Goal: Task Accomplishment & Management: Complete application form

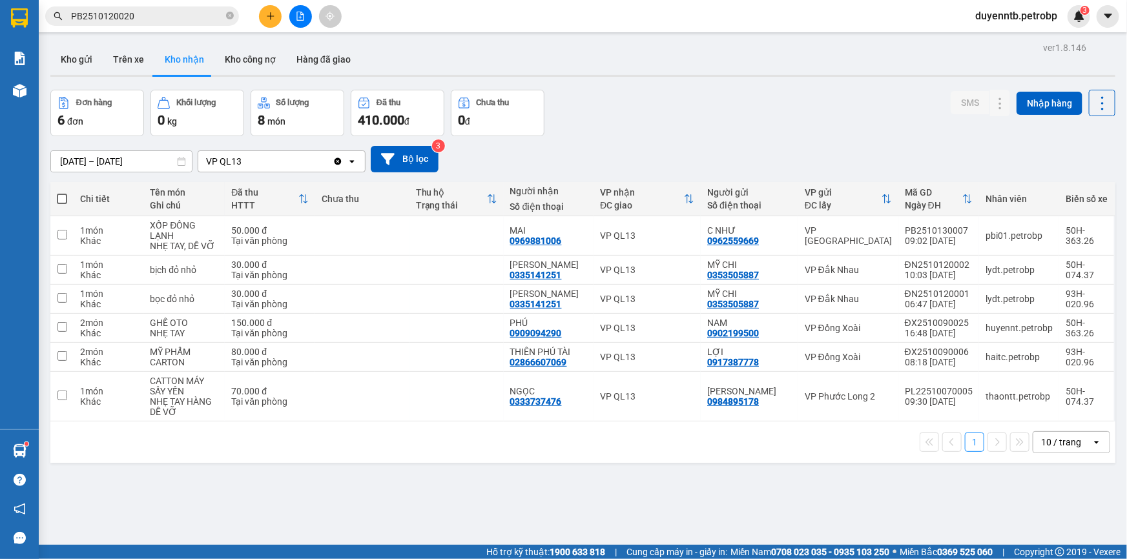
click at [270, 6] on button at bounding box center [270, 16] width 23 height 23
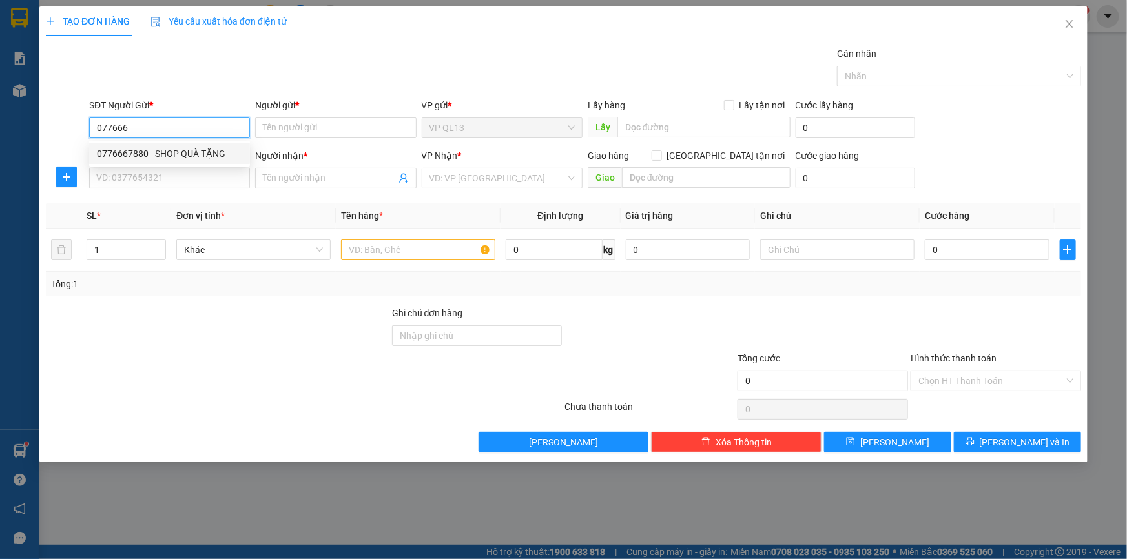
click at [216, 154] on div "0776667880 - SHOP QUÀ TẶNG" at bounding box center [169, 154] width 145 height 14
type input "0776667880"
type input "SHOP QUÀ TẶNG"
type input "0983501517"
type input "MY"
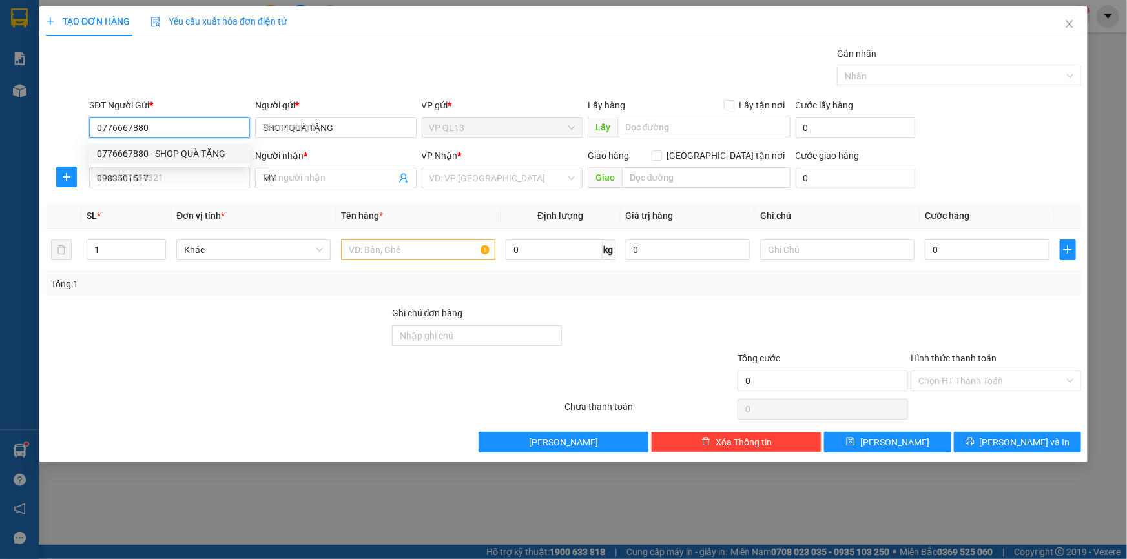
type input "50.000"
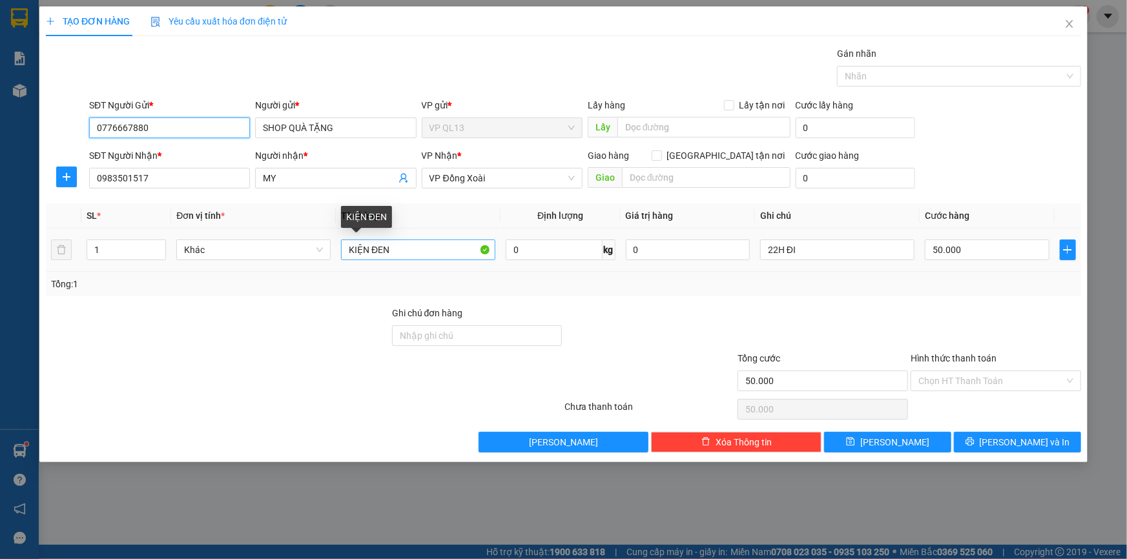
type input "0776667880"
click at [409, 253] on input "KIỆN ĐEN" at bounding box center [418, 250] width 154 height 21
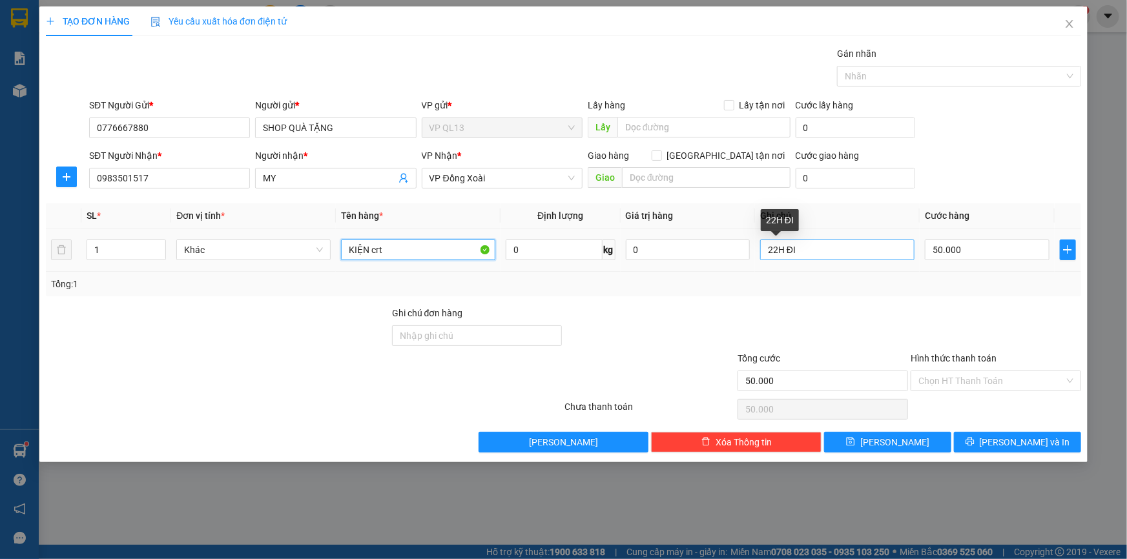
type input "KIỆN crt"
click at [886, 250] on input "22H ĐI" at bounding box center [837, 250] width 154 height 21
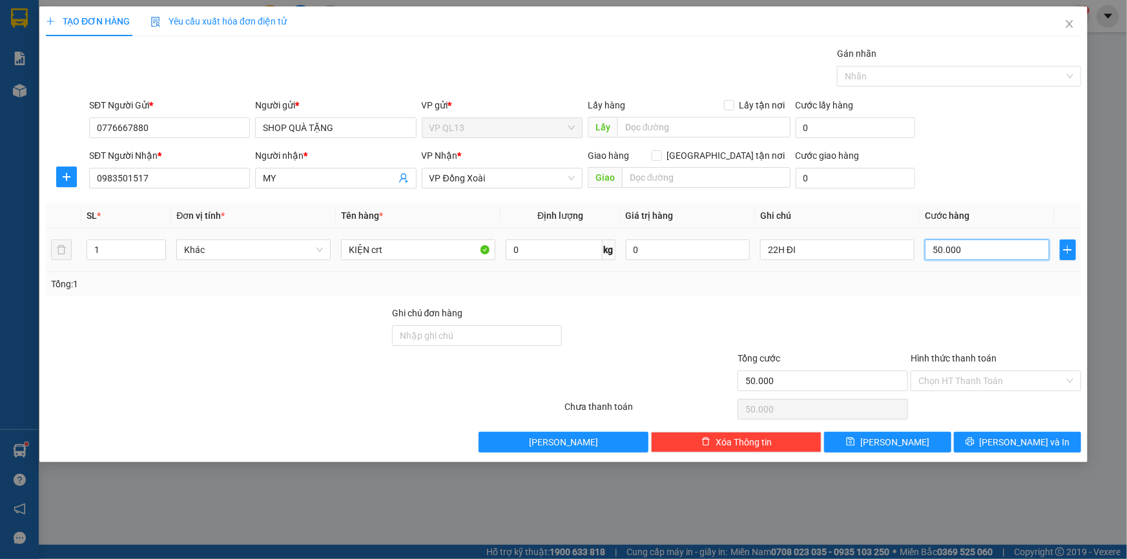
click at [994, 252] on input "50.000" at bounding box center [987, 250] width 125 height 21
type input "0"
type input "4"
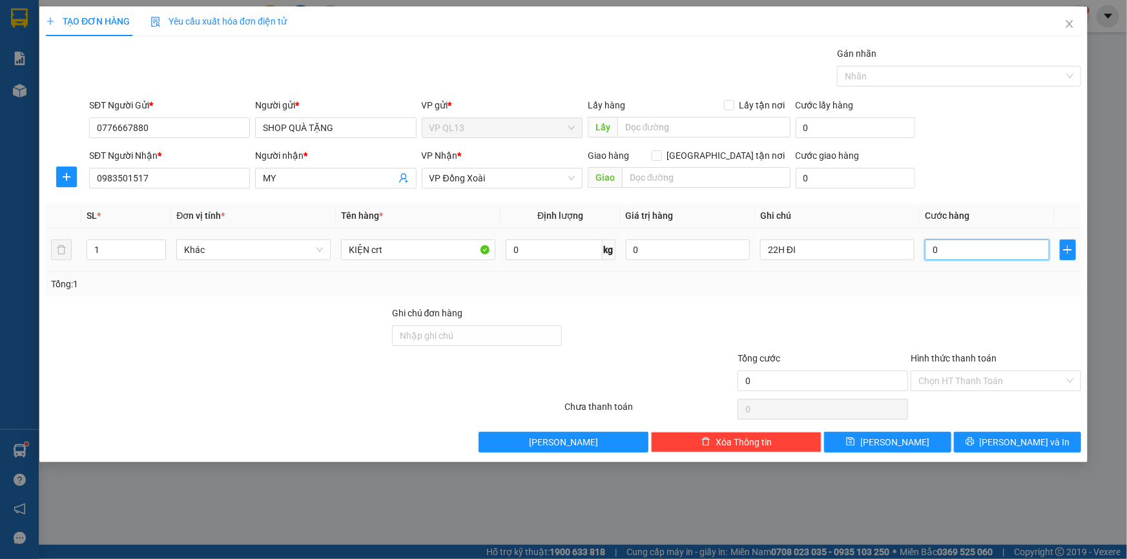
type input "4"
type input "04"
type input "40"
type input "040"
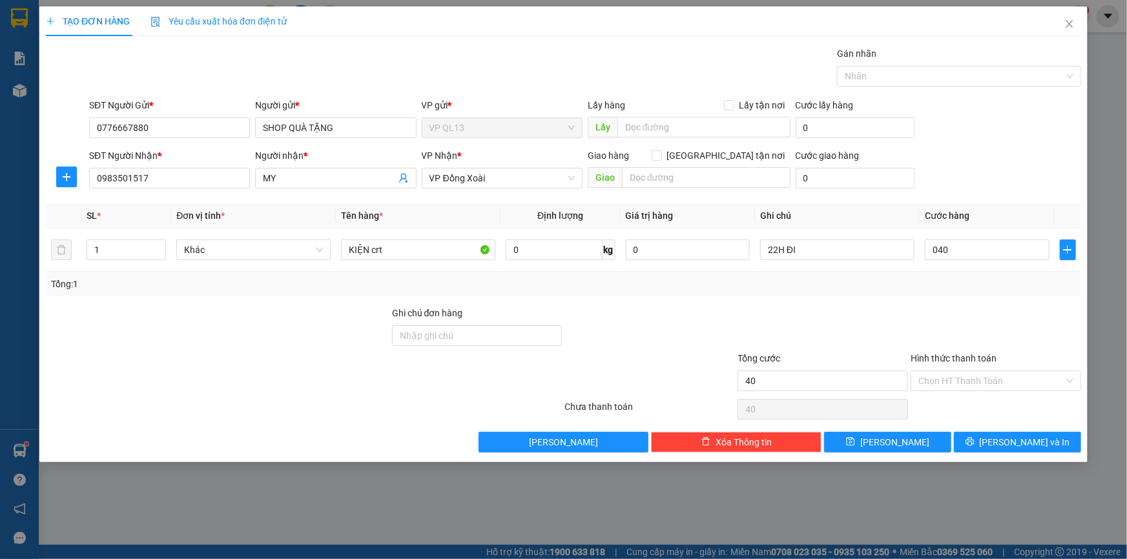
type input "40.000"
click at [968, 306] on div at bounding box center [995, 328] width 173 height 45
click at [1021, 440] on span "[PERSON_NAME] và In" at bounding box center [1024, 442] width 90 height 14
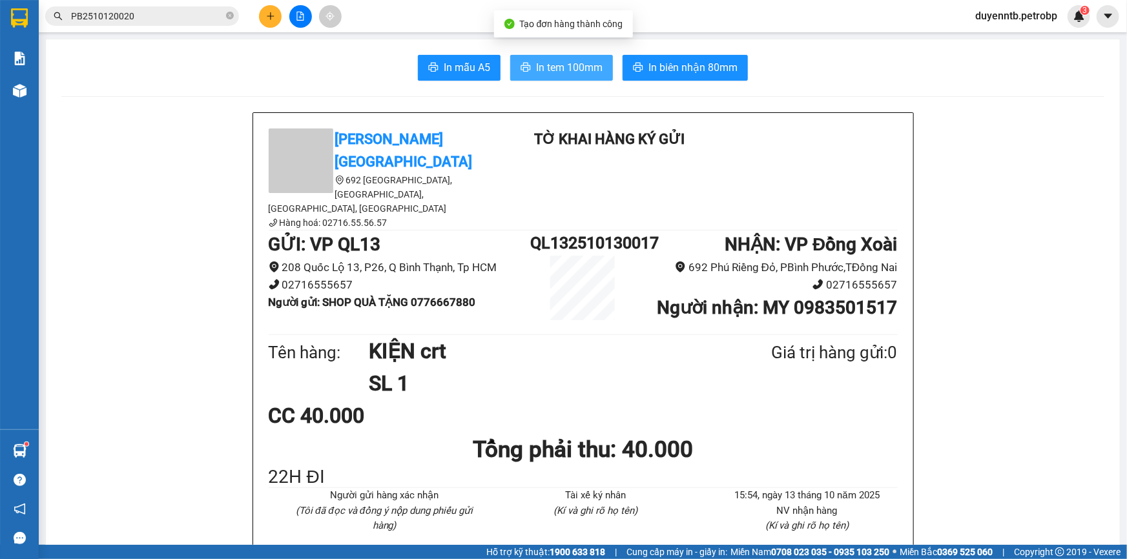
click at [555, 63] on span "In tem 100mm" at bounding box center [569, 67] width 66 height 16
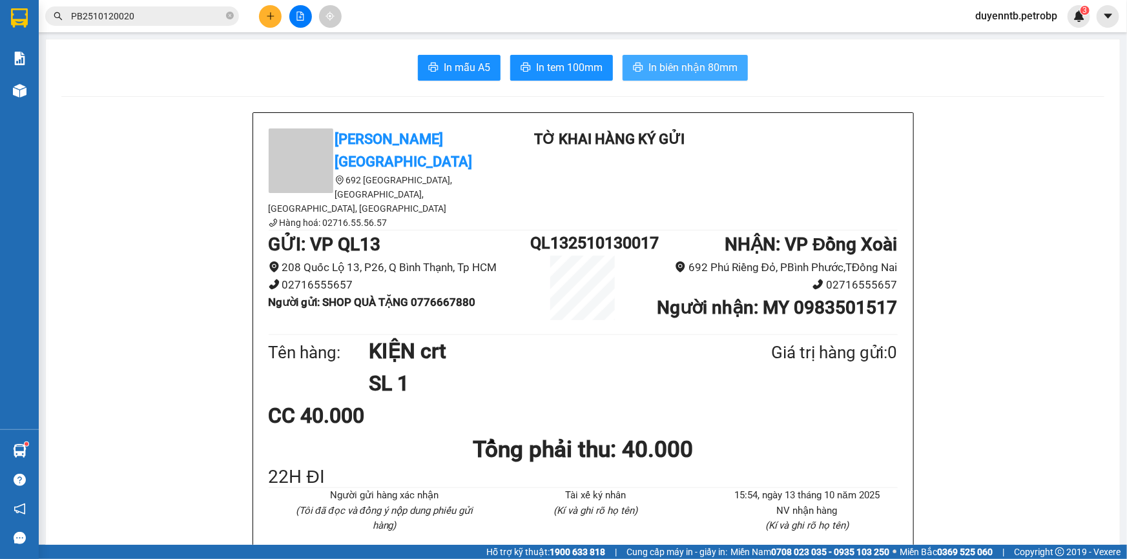
click at [671, 58] on button "In biên nhận 80mm" at bounding box center [684, 68] width 125 height 26
click at [271, 15] on icon "plus" at bounding box center [270, 15] width 7 height 1
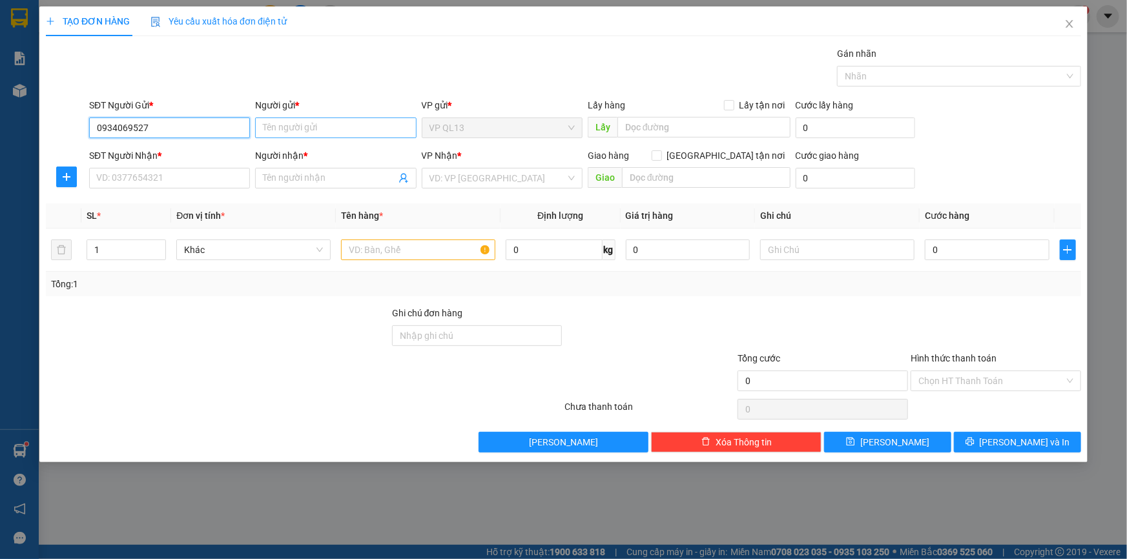
type input "0934069527"
click at [265, 131] on input "Người gửi *" at bounding box center [335, 128] width 161 height 21
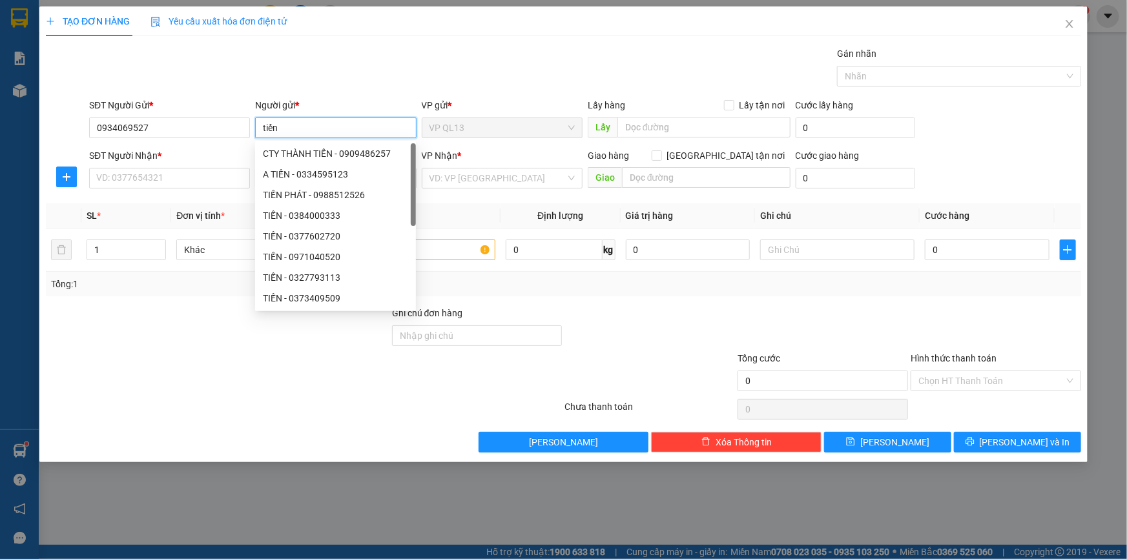
type input "tiến"
click at [177, 189] on div "SĐT Người Nhận * VD: 0377654321" at bounding box center [169, 170] width 161 height 45
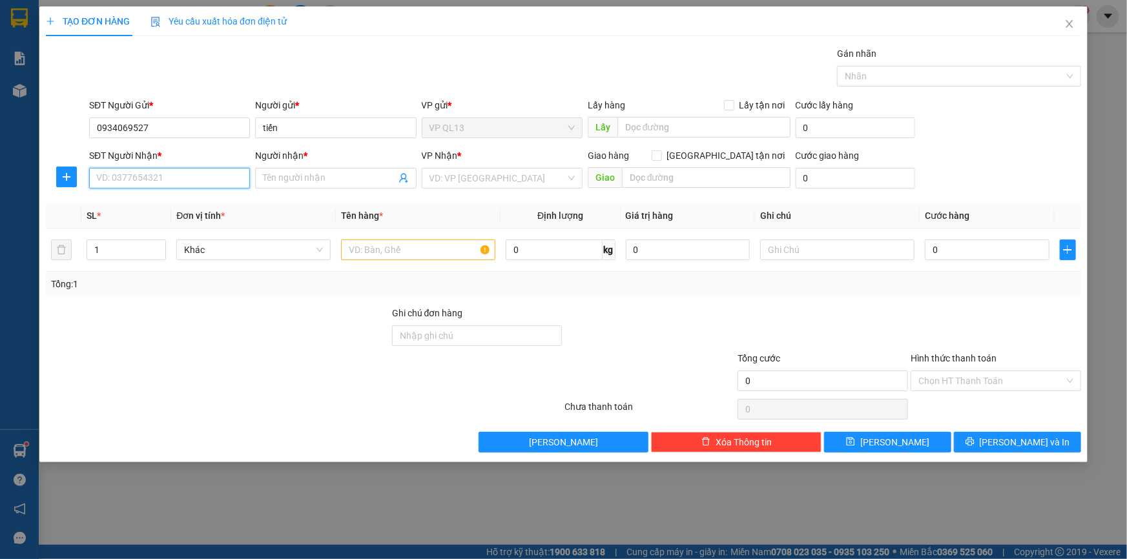
click at [156, 170] on input "SĐT Người Nhận *" at bounding box center [169, 178] width 161 height 21
click at [202, 203] on div "0982953119 - T SPORT" at bounding box center [169, 204] width 145 height 14
type input "0982953119"
type input "T SPORT"
type input "30.000"
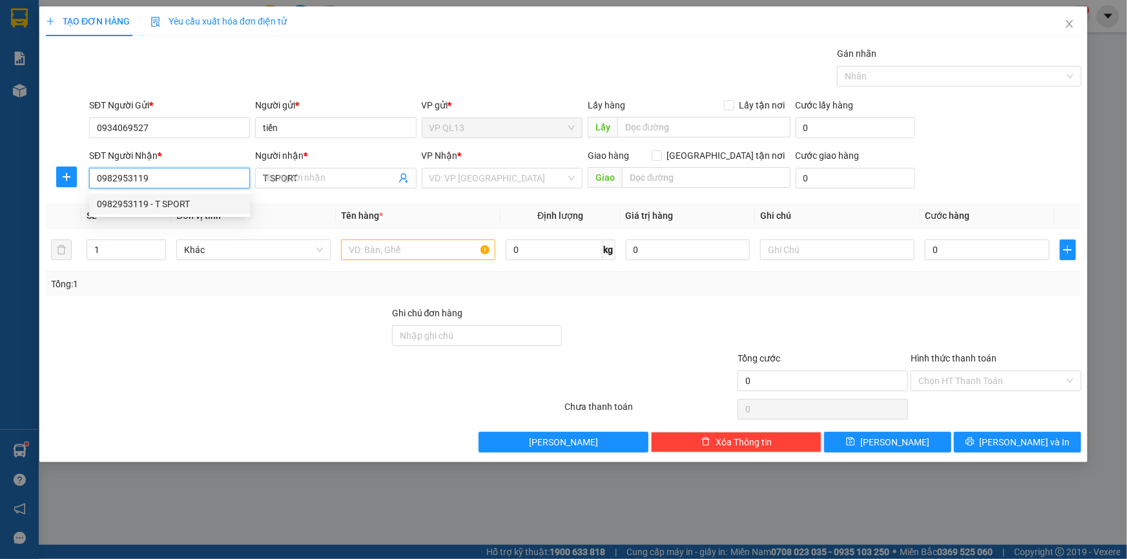
type input "30.000"
type input "0982953119"
click at [895, 261] on div at bounding box center [837, 250] width 154 height 26
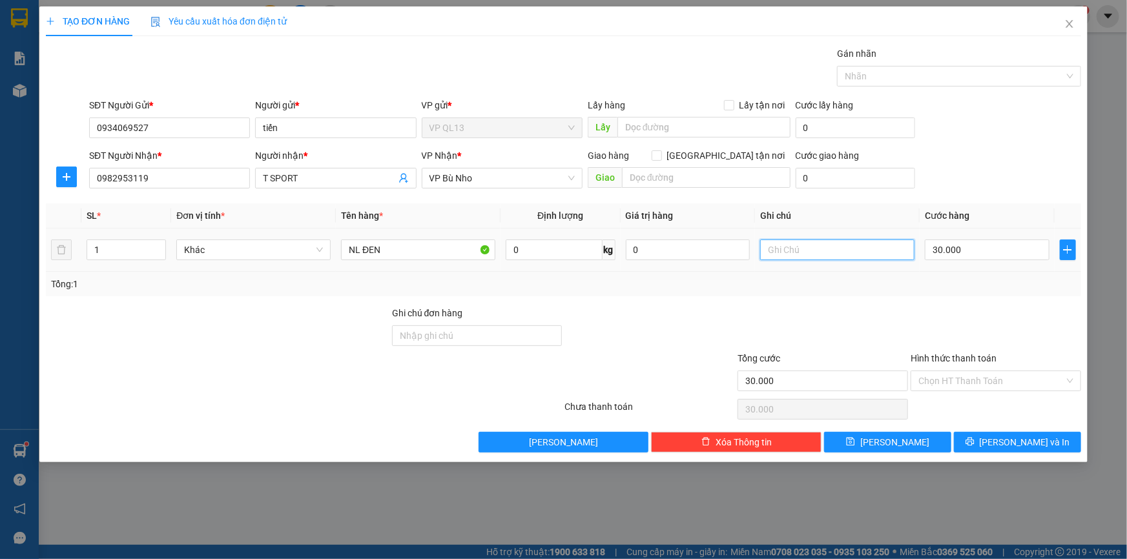
click at [872, 252] on input "text" at bounding box center [837, 250] width 154 height 21
type input "22h đi"
click at [1016, 442] on span "[PERSON_NAME] và In" at bounding box center [1024, 442] width 90 height 14
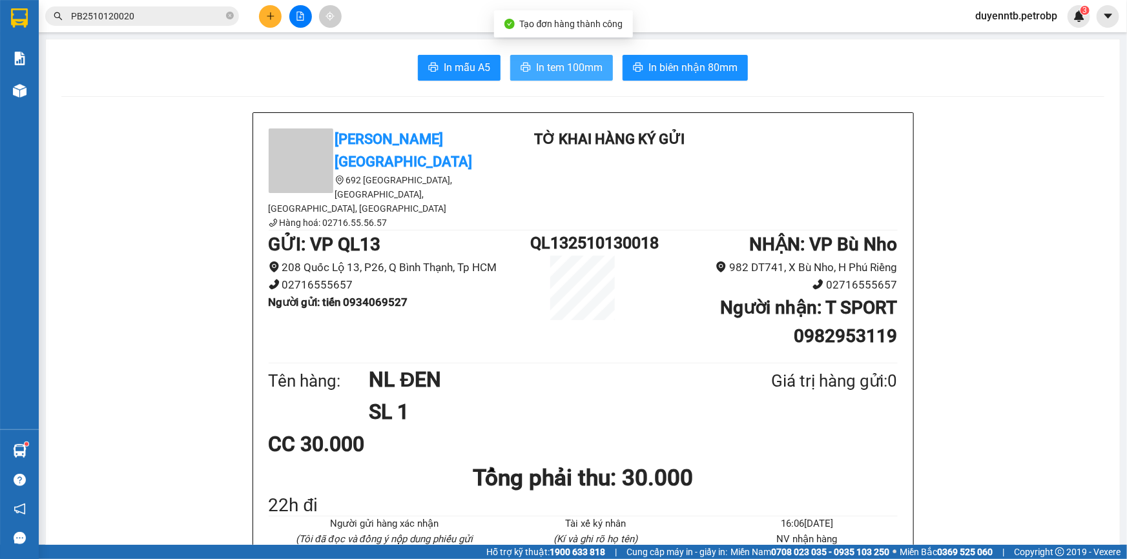
drag, startPoint x: 531, startPoint y: 68, endPoint x: 536, endPoint y: 97, distance: 29.5
click at [531, 68] on button "In tem 100mm" at bounding box center [561, 68] width 103 height 26
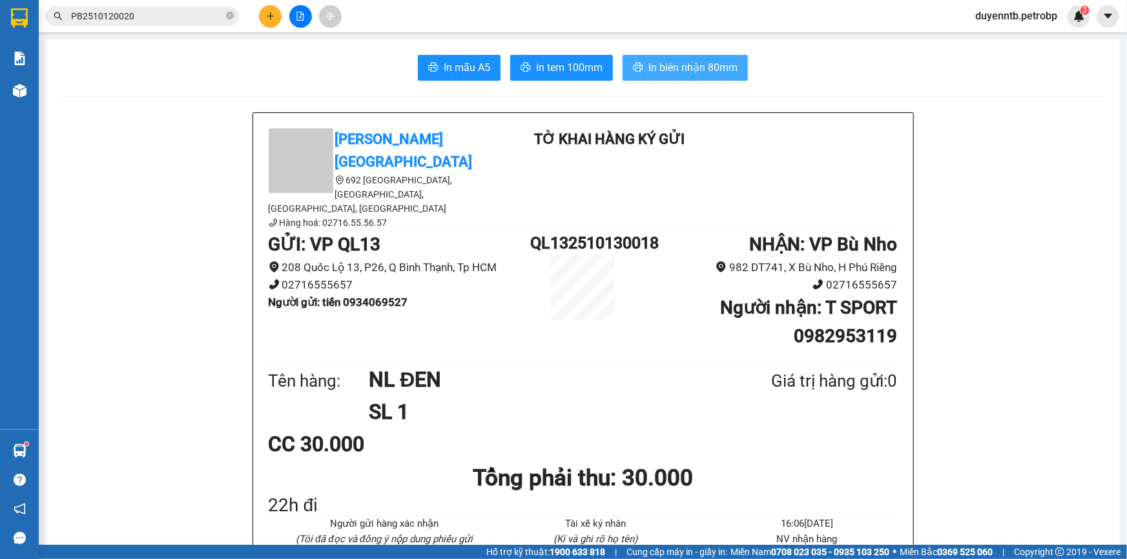
click at [681, 70] on span "In biên nhận 80mm" at bounding box center [692, 67] width 89 height 16
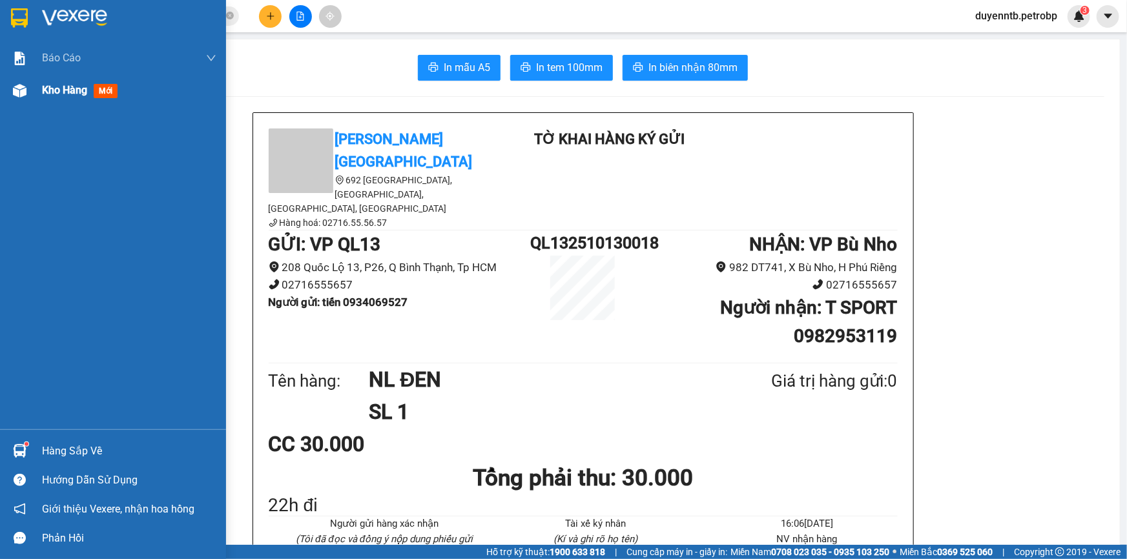
click at [29, 82] on div at bounding box center [19, 90] width 23 height 23
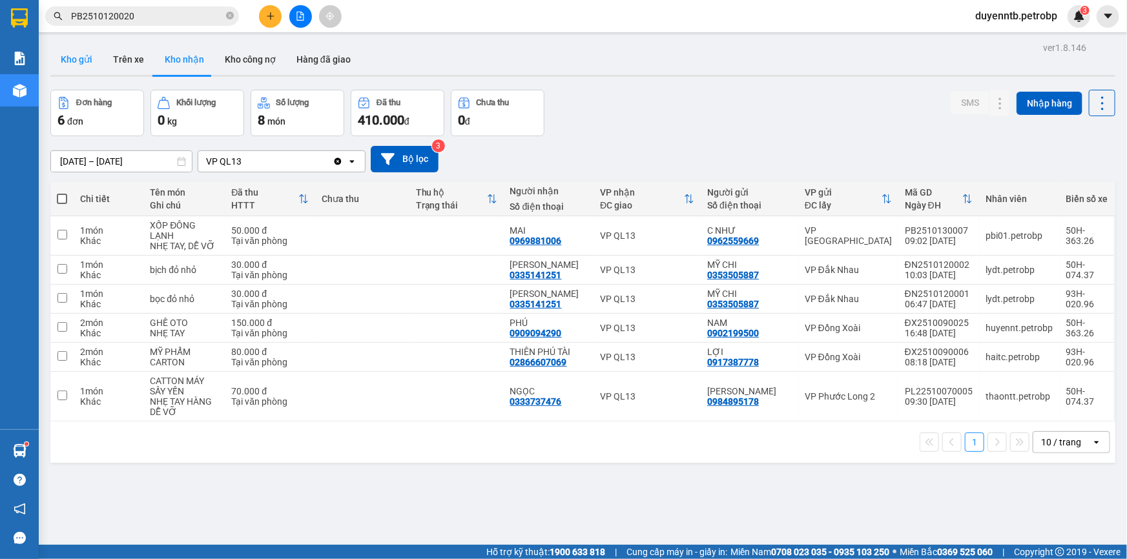
click at [79, 60] on button "Kho gửi" at bounding box center [76, 59] width 52 height 31
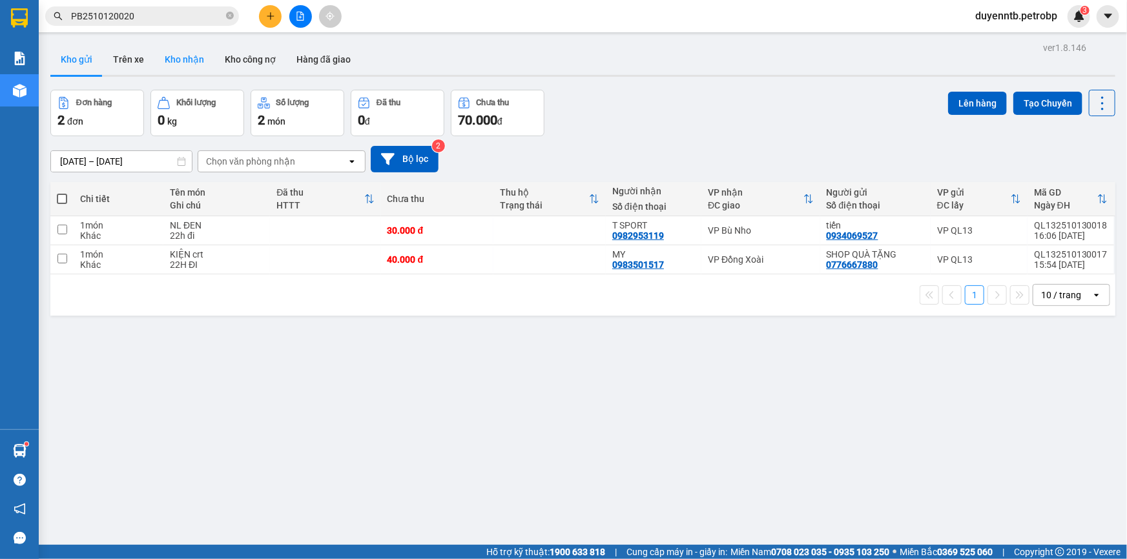
click at [181, 66] on button "Kho nhận" at bounding box center [184, 59] width 60 height 31
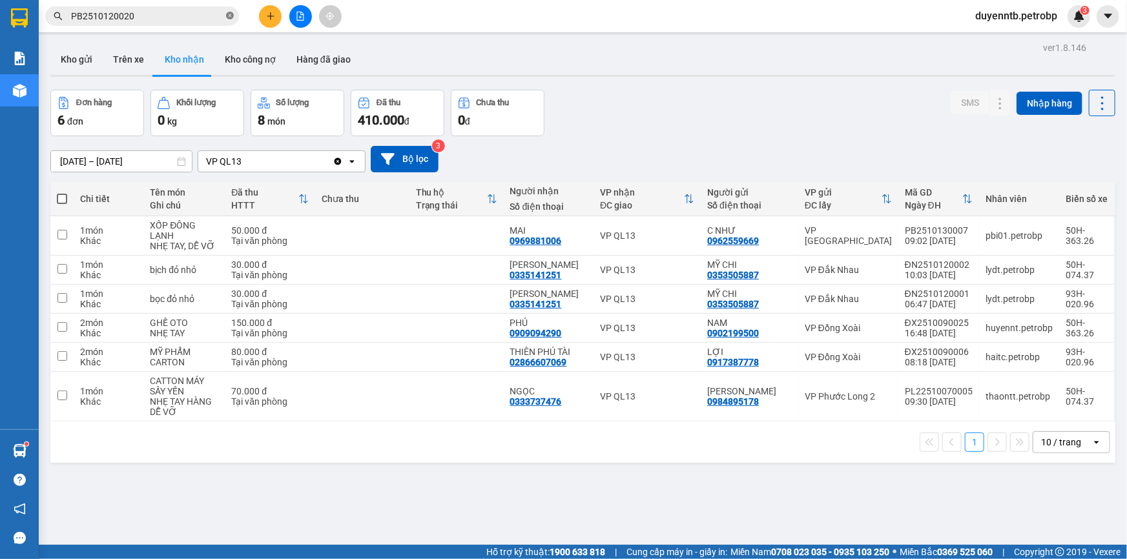
click at [231, 15] on icon "close-circle" at bounding box center [230, 16] width 8 height 8
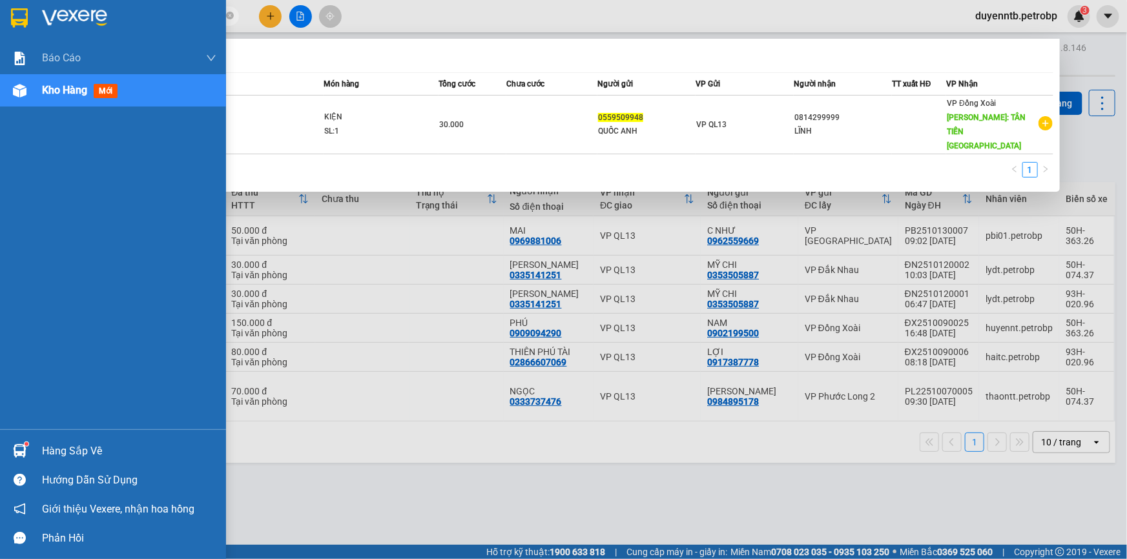
type input "0559509948"
click at [0, 268] on div "Báo cáo 4 Thống kê doanh thu toàn nhà xe (VP) BC tiền tận nơi (nhân viên) BC ti…" at bounding box center [113, 235] width 226 height 387
click at [24, 454] on img at bounding box center [20, 451] width 14 height 14
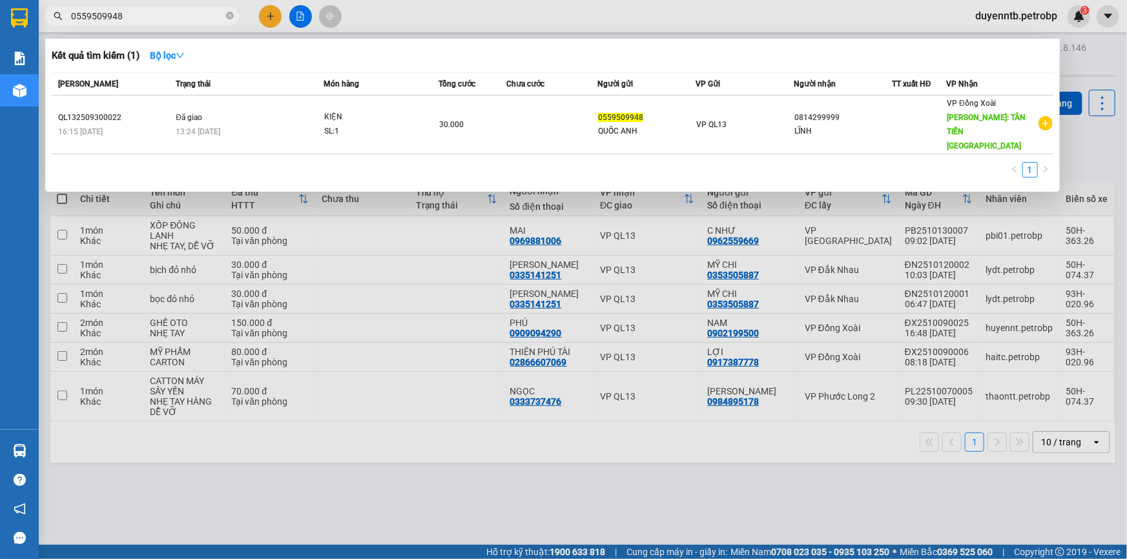
click at [424, 372] on section "Kết quả tìm kiếm ( 1 ) Bộ lọc Mã ĐH Trạng thái Món hàng Tổng cước Chưa cước Ngư…" at bounding box center [563, 279] width 1127 height 559
click at [273, 19] on div at bounding box center [563, 279] width 1127 height 559
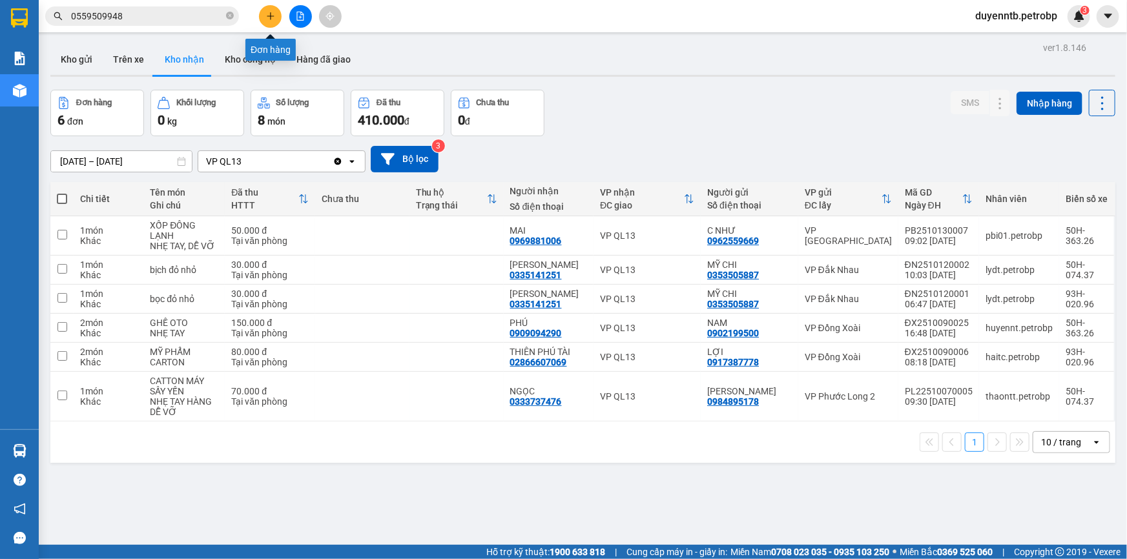
click at [273, 19] on icon "plus" at bounding box center [270, 16] width 9 height 9
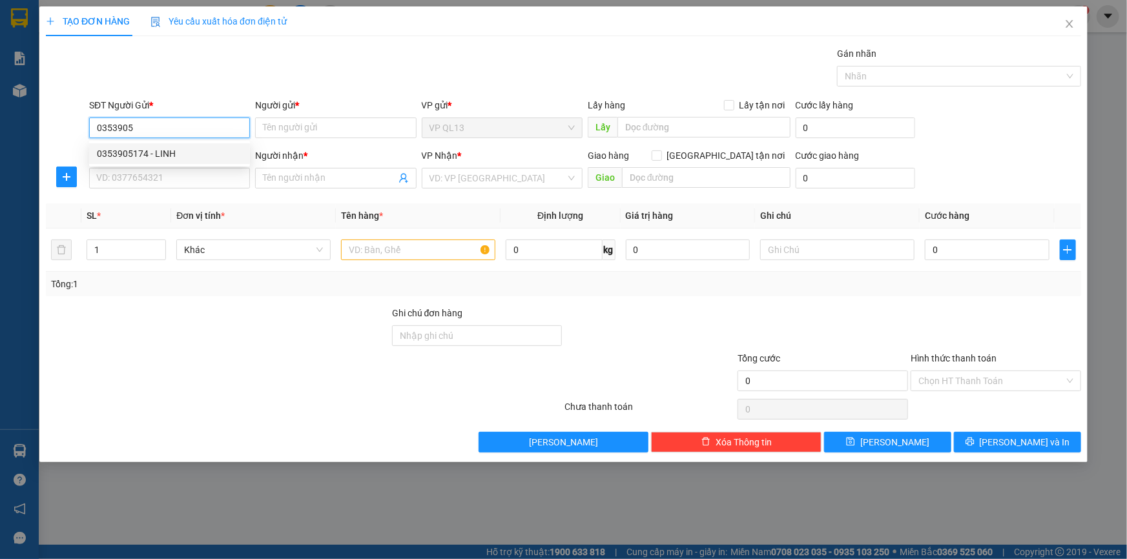
click at [178, 152] on div "0353905174 - LINH" at bounding box center [169, 154] width 145 height 14
type input "0353905174"
type input "LINH"
type input "0939139112"
type input "NHẬT"
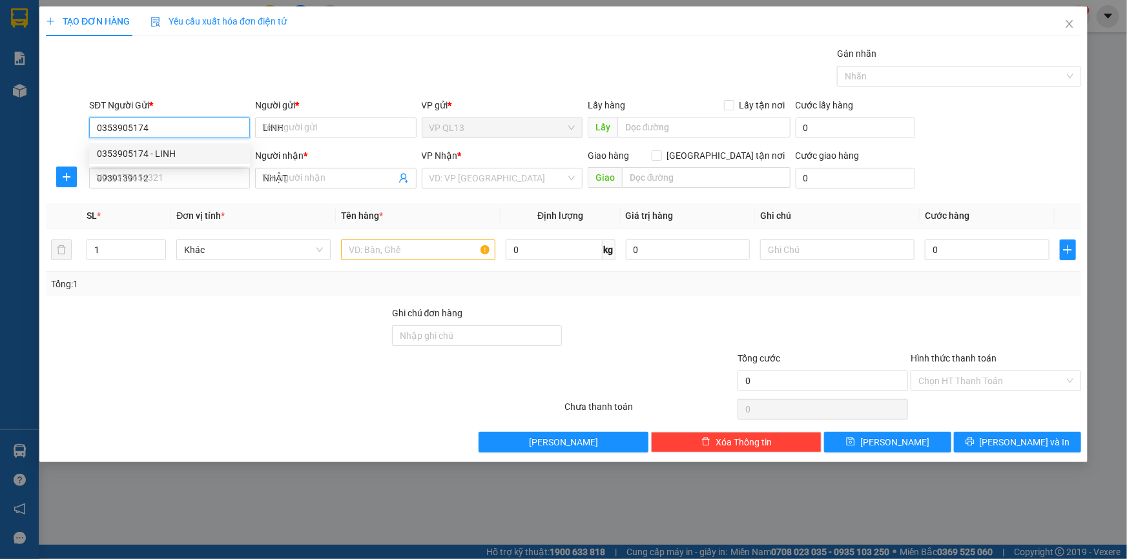
type input "30.000"
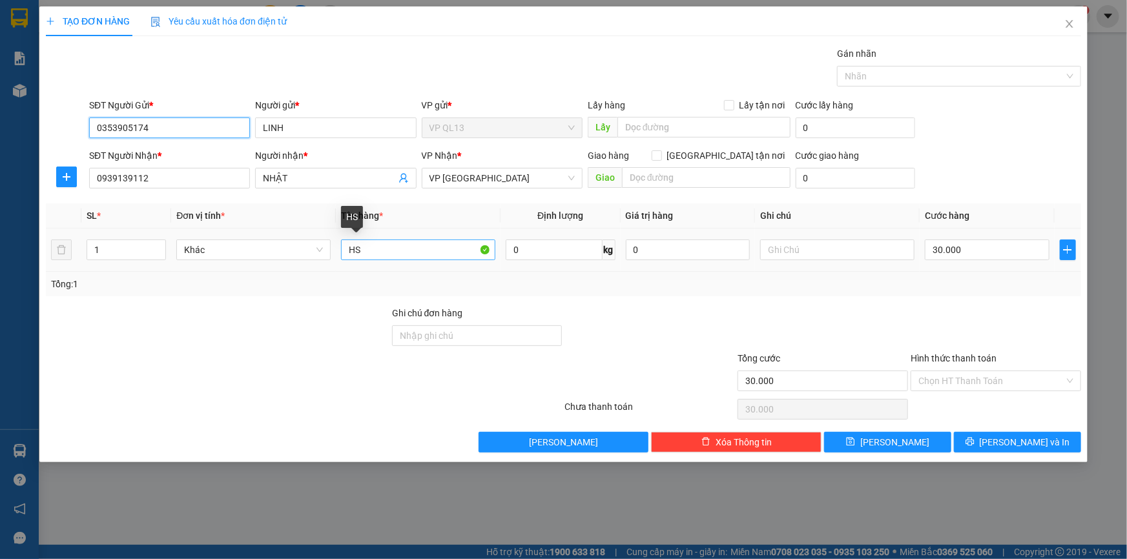
type input "0353905174"
click at [407, 244] on input "HS" at bounding box center [418, 250] width 154 height 21
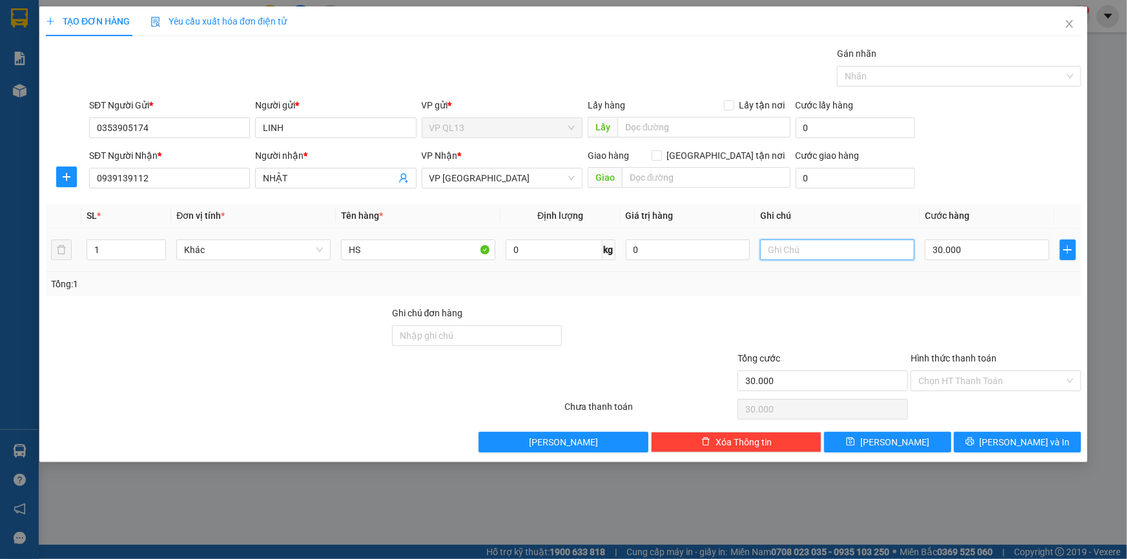
click at [824, 252] on input "text" at bounding box center [837, 250] width 154 height 21
type input "22h"
click at [936, 372] on input "Hình thức thanh toán" at bounding box center [991, 380] width 146 height 19
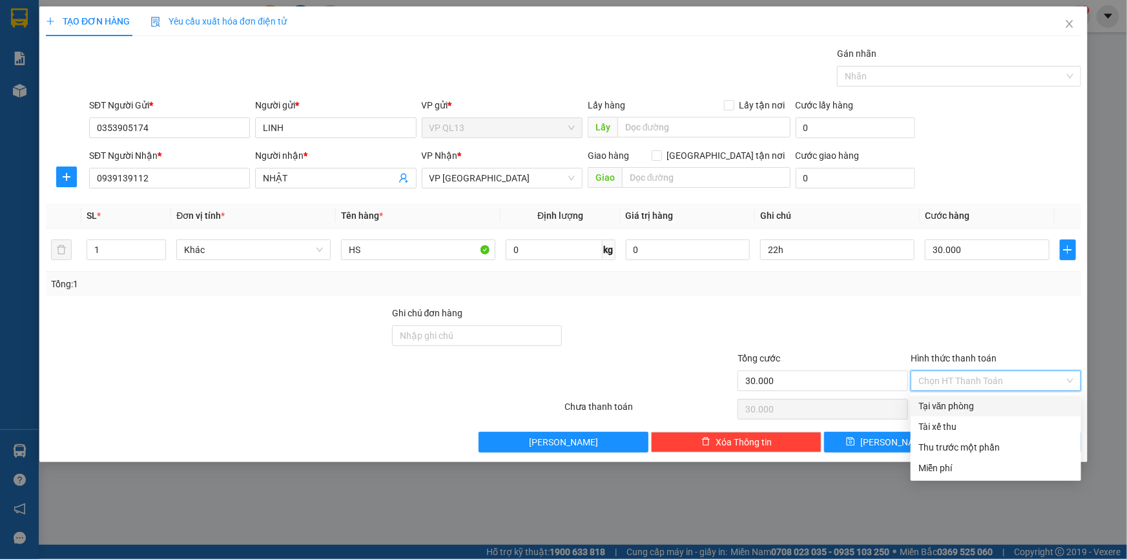
click at [952, 404] on div "Tại văn phòng" at bounding box center [995, 406] width 155 height 14
type input "0"
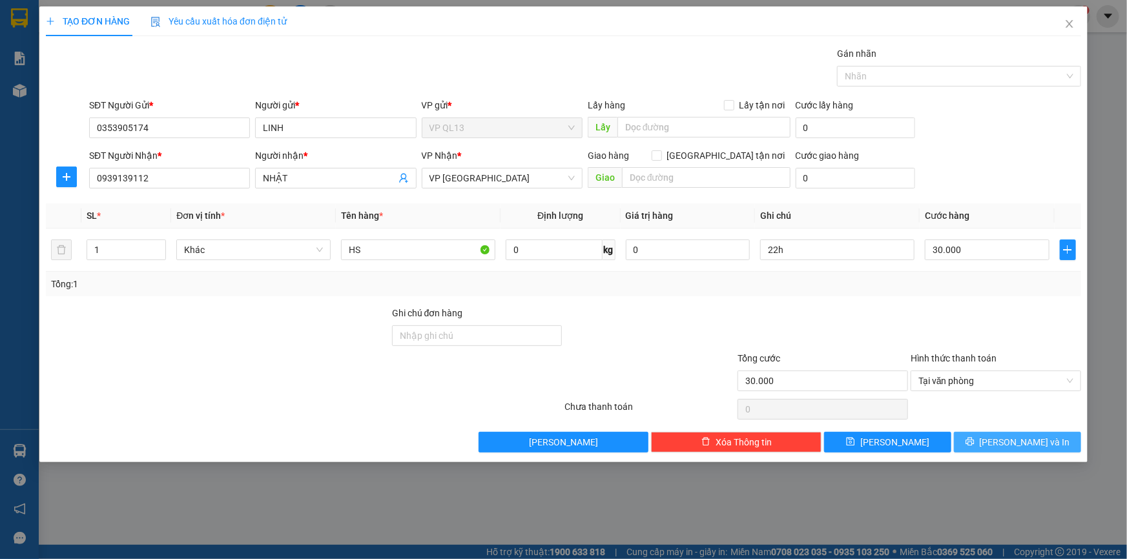
click at [974, 440] on icon "printer" at bounding box center [969, 442] width 8 height 8
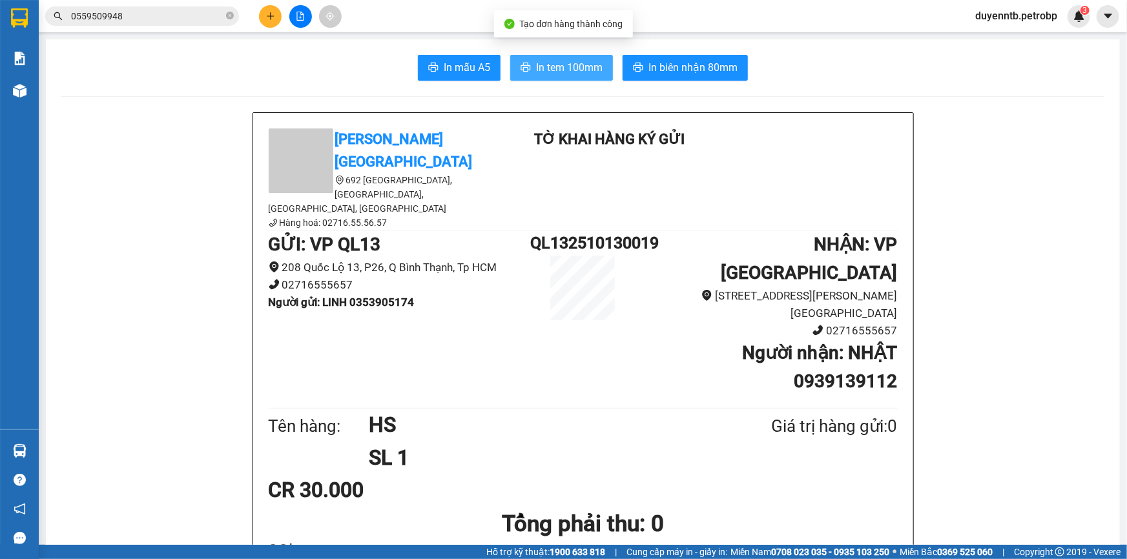
click at [542, 59] on span "In tem 100mm" at bounding box center [569, 67] width 66 height 16
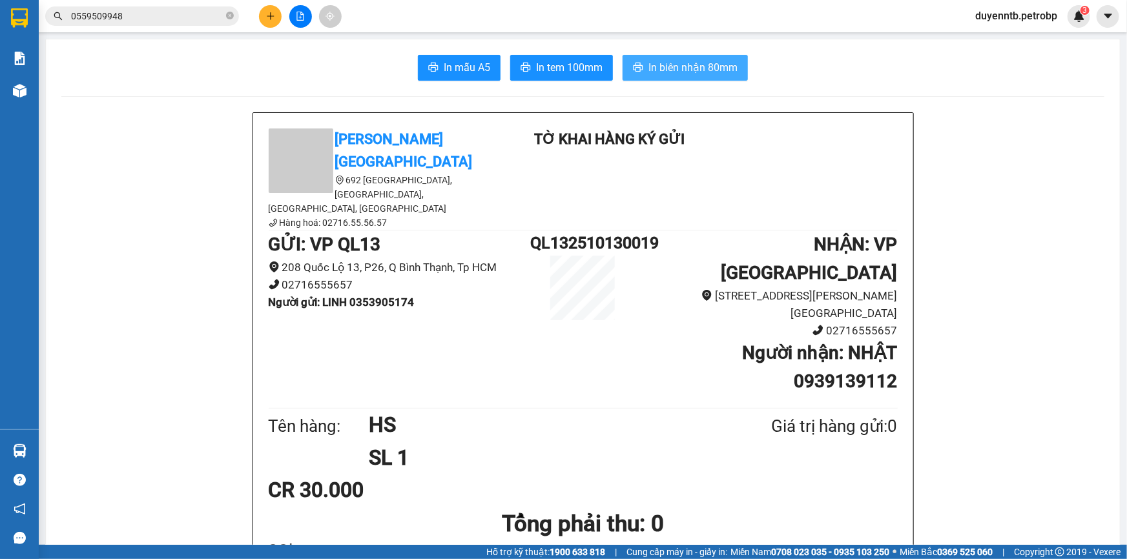
click at [642, 71] on button "In biên nhận 80mm" at bounding box center [684, 68] width 125 height 26
click at [226, 17] on icon "close-circle" at bounding box center [230, 16] width 8 height 8
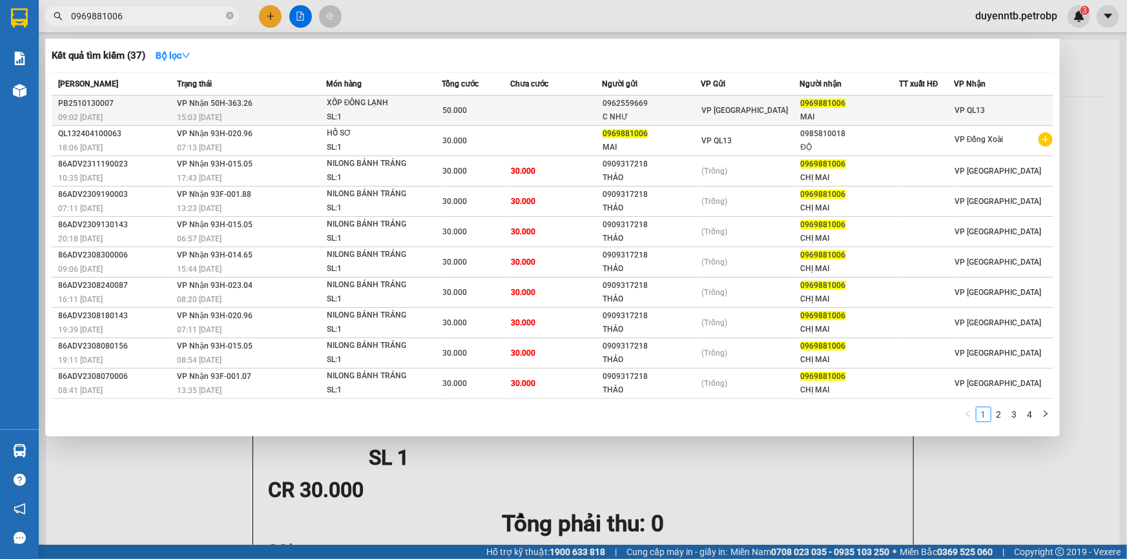
type input "0969881006"
click at [309, 106] on td "VP Nhận 50H-363.26 15:03 [DATE]" at bounding box center [250, 111] width 152 height 30
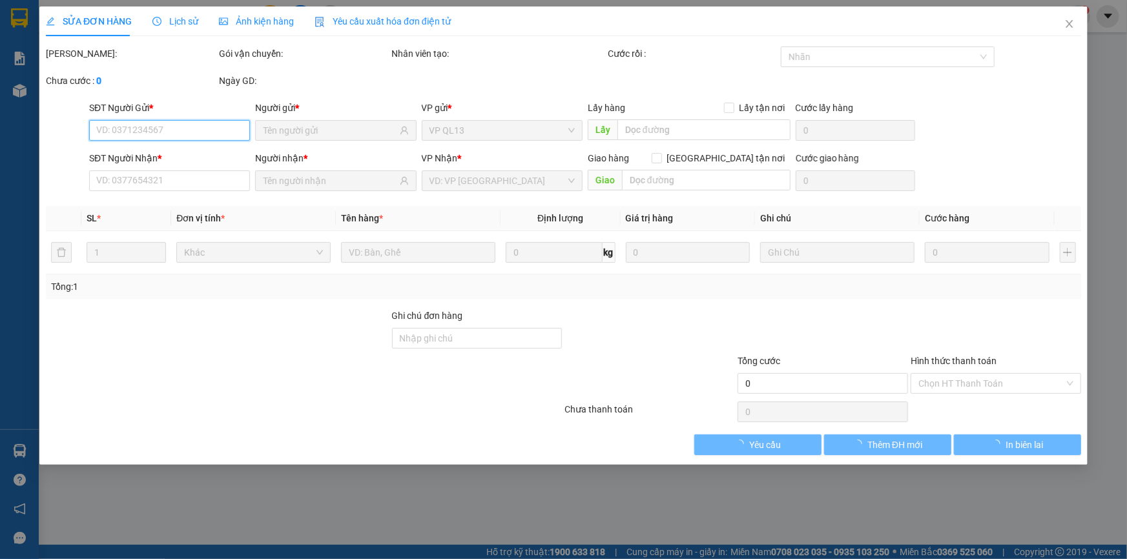
type input "0962559669"
type input "C NHƯ"
type input "0969881006"
type input "MAI"
type input "50.000"
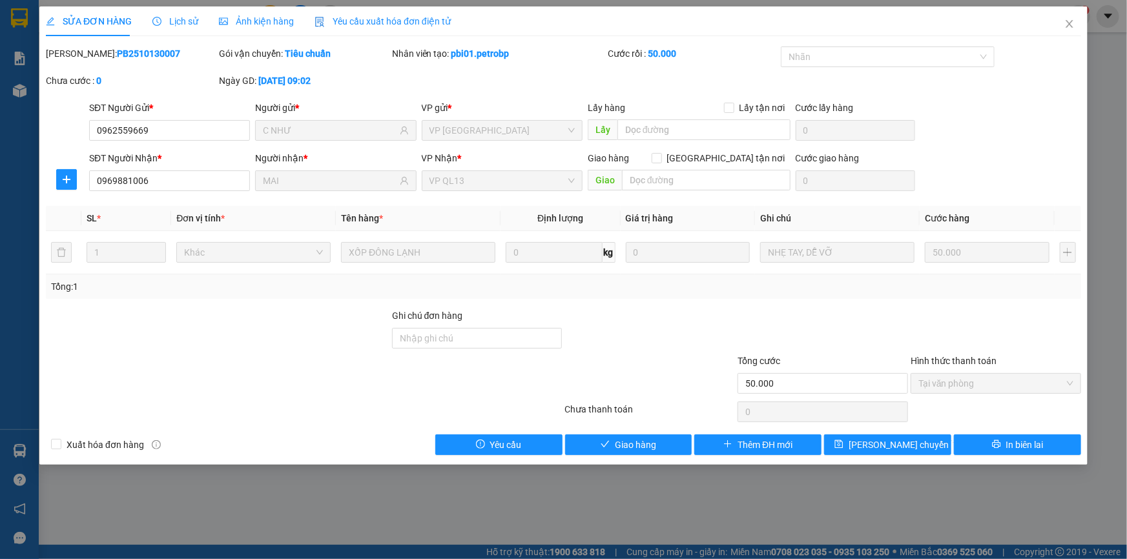
click at [612, 462] on div "SỬA ĐƠN HÀNG Lịch sử Ảnh kiện hàng Yêu cầu xuất hóa đơn điện tử Total Paid Fee …" at bounding box center [563, 235] width 1048 height 458
click at [616, 440] on span "Giao hàng" at bounding box center [635, 445] width 41 height 14
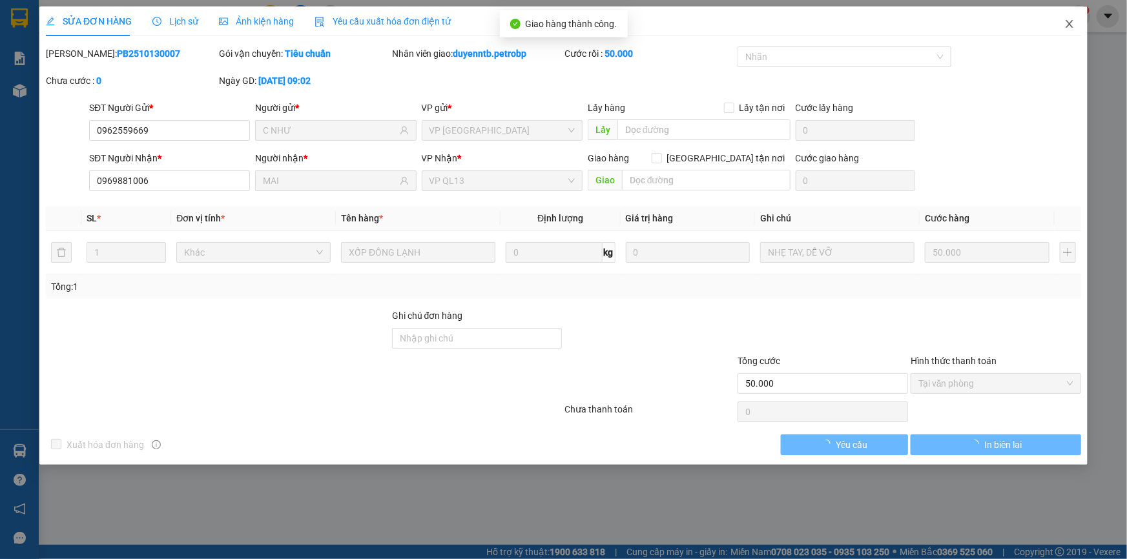
click at [1065, 19] on span "Close" at bounding box center [1069, 24] width 36 height 36
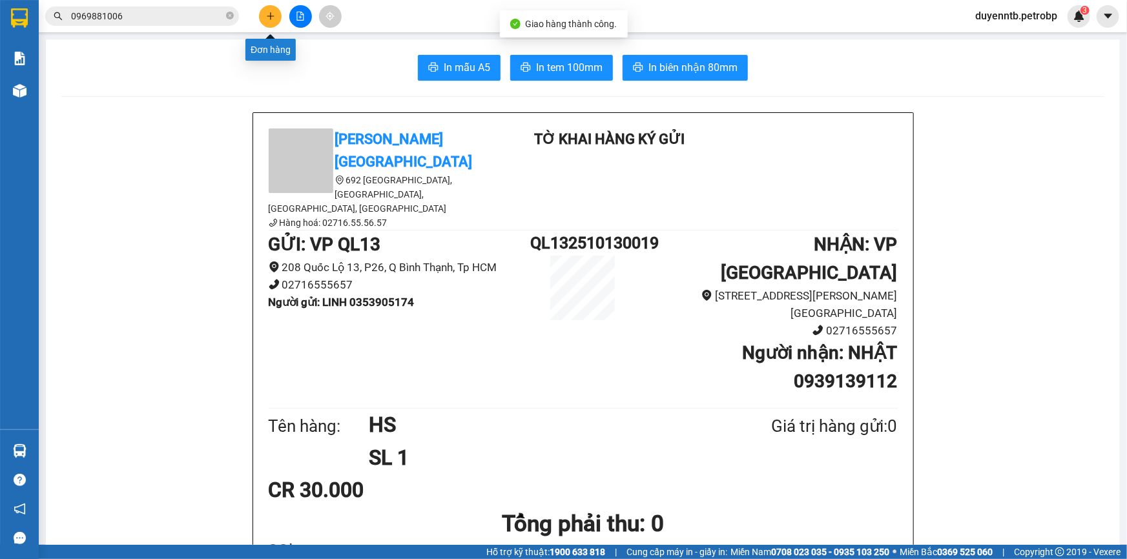
click at [273, 14] on icon "plus" at bounding box center [270, 16] width 9 height 9
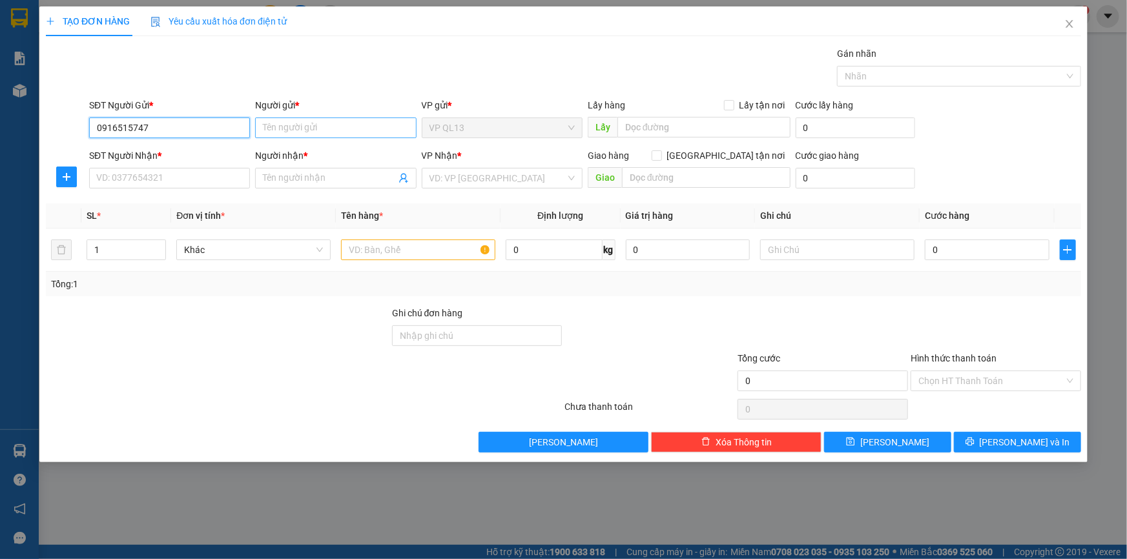
type input "0916515747"
click at [301, 136] on input "Người gửi *" at bounding box center [335, 128] width 161 height 21
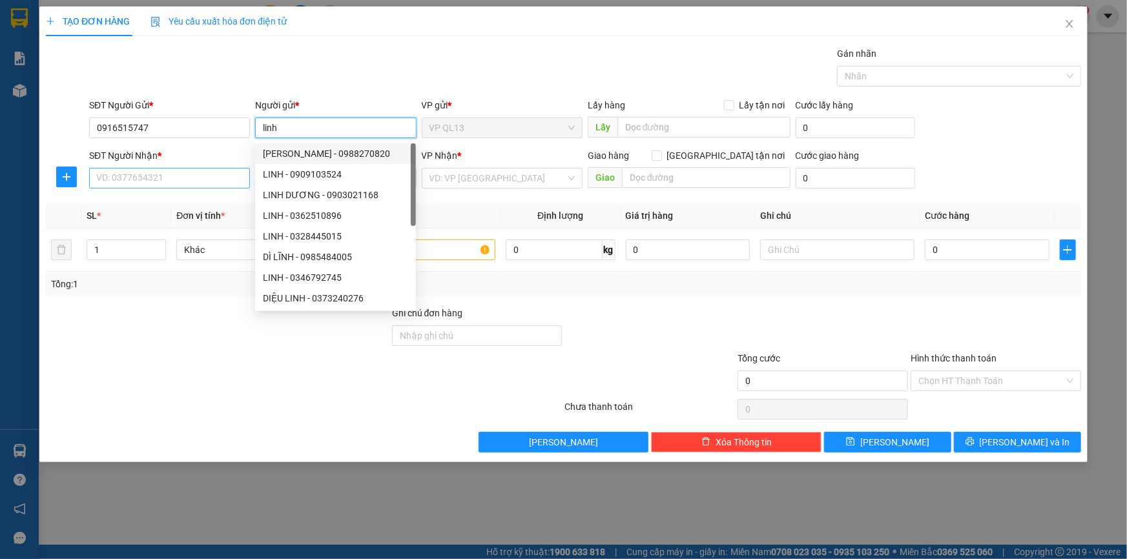
type input "linh"
click at [206, 172] on input "SĐT Người Nhận *" at bounding box center [169, 178] width 161 height 21
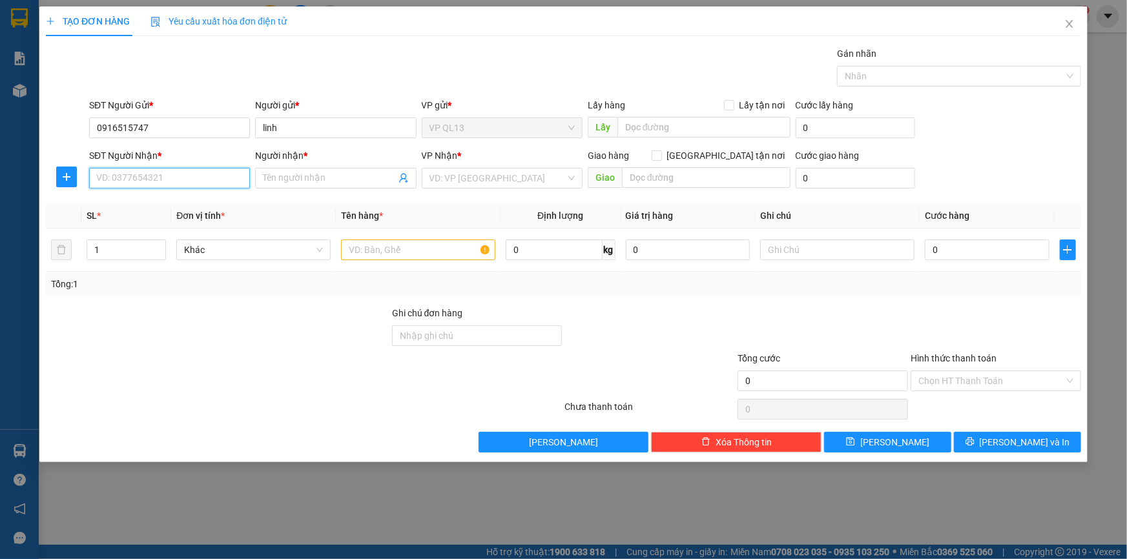
type input "9"
click at [155, 203] on div "0979121363 - [PERSON_NAME]" at bounding box center [169, 204] width 145 height 14
type input "0979121363"
type input "[PERSON_NAME]"
type input "80.000"
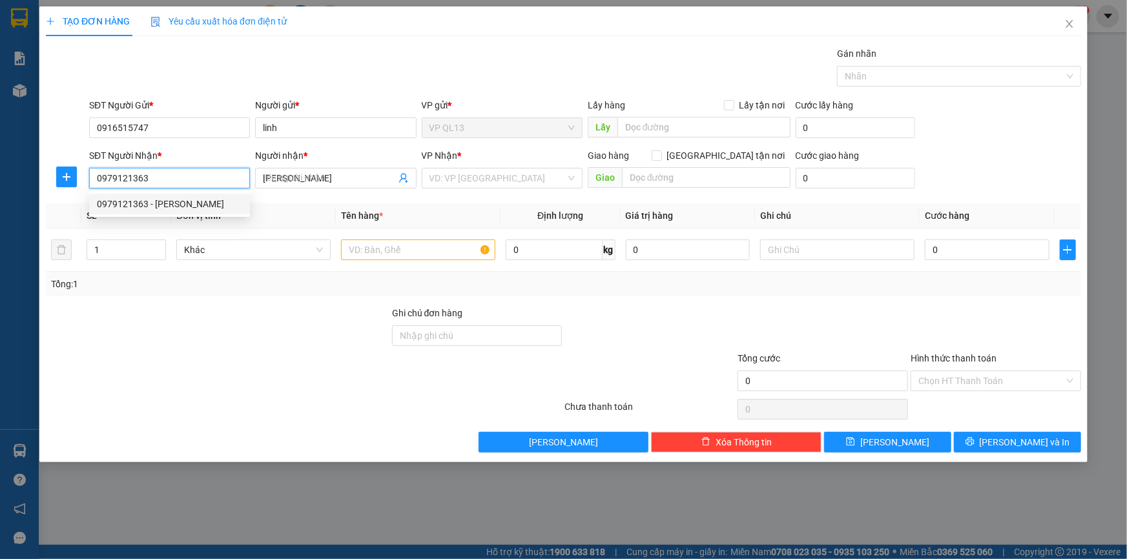
type input "80.000"
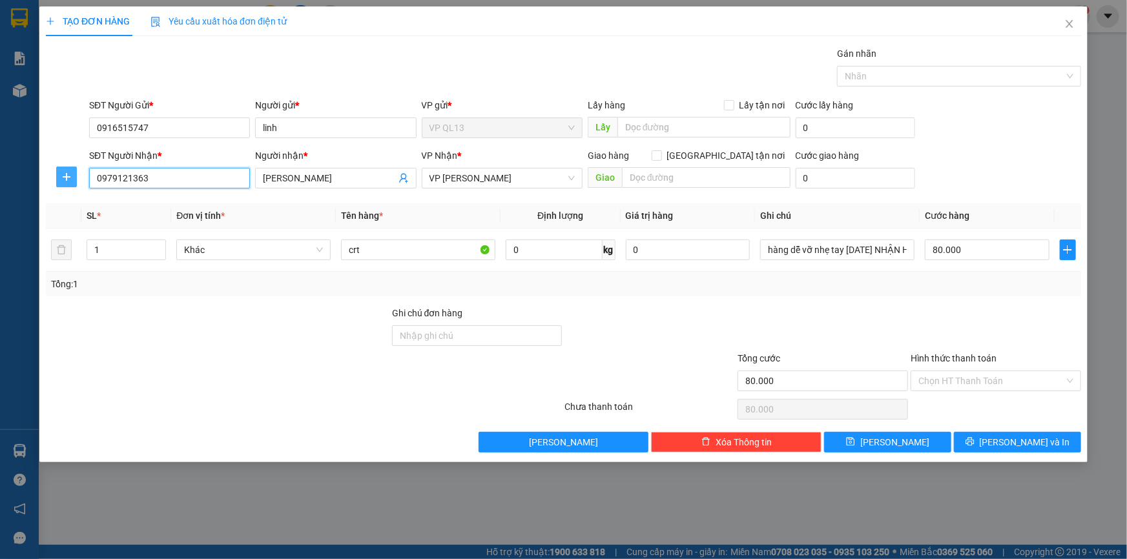
type input "0979121363"
click at [70, 174] on icon "plus" at bounding box center [66, 177] width 10 height 10
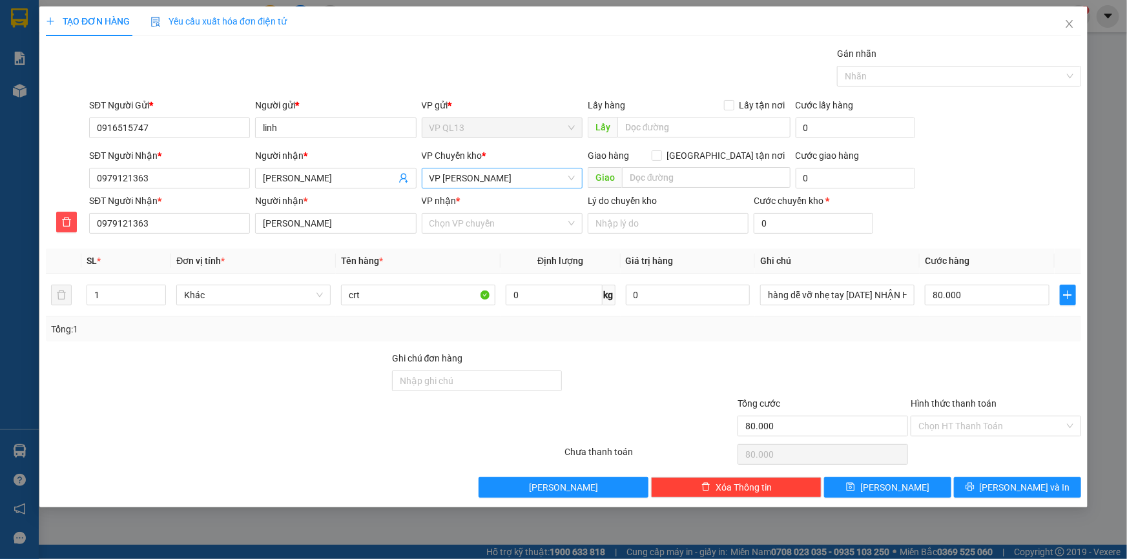
click at [491, 181] on span "VP [PERSON_NAME]" at bounding box center [501, 178] width 145 height 19
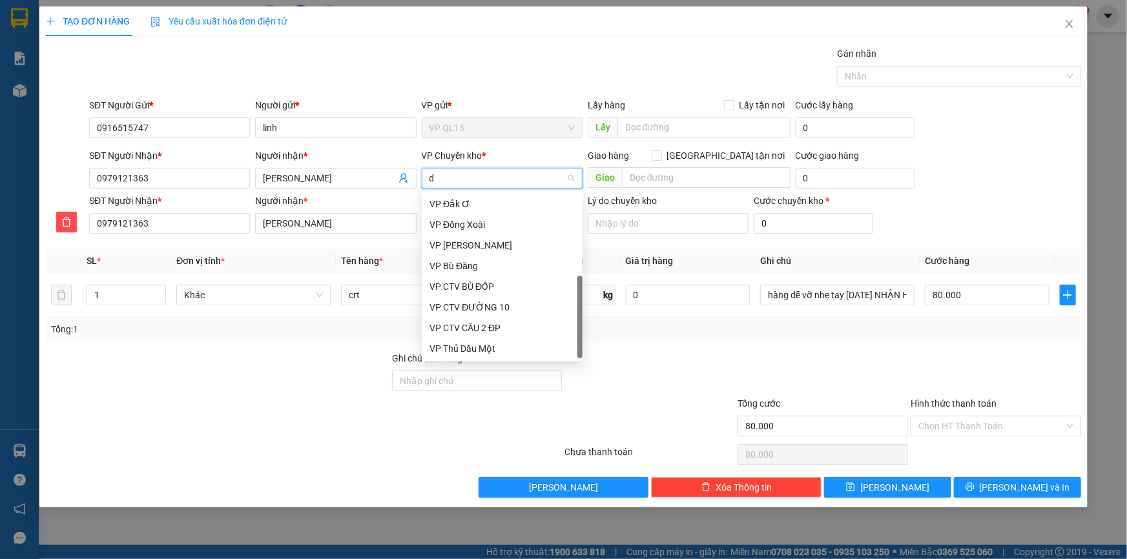
scroll to position [20, 0]
type input "d"
type input "đ"
click at [496, 240] on div "VP Đồng Xoài" at bounding box center [501, 245] width 145 height 14
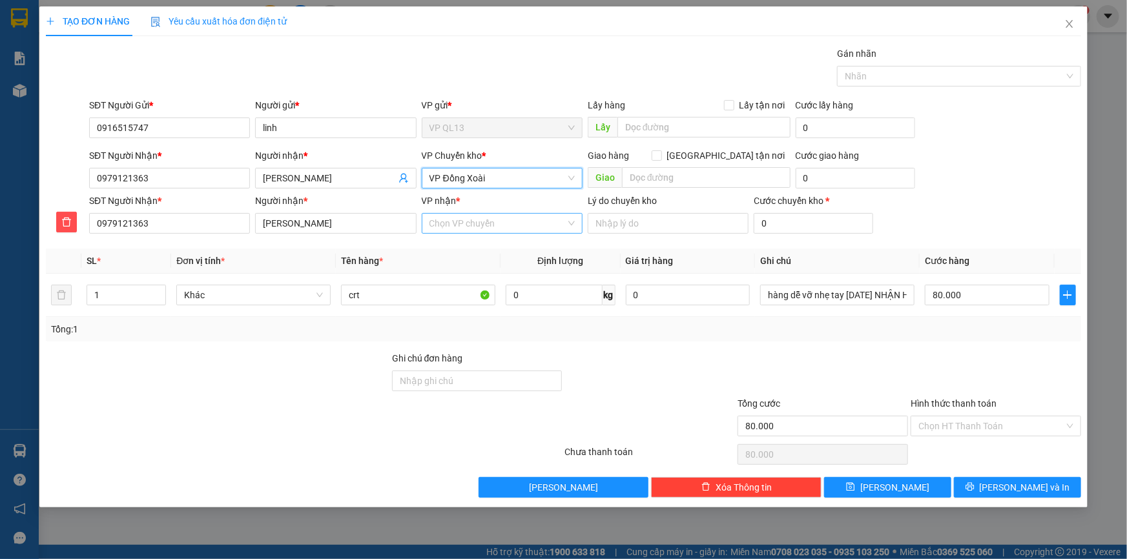
click at [508, 232] on div "Chọn VP chuyển" at bounding box center [502, 223] width 161 height 21
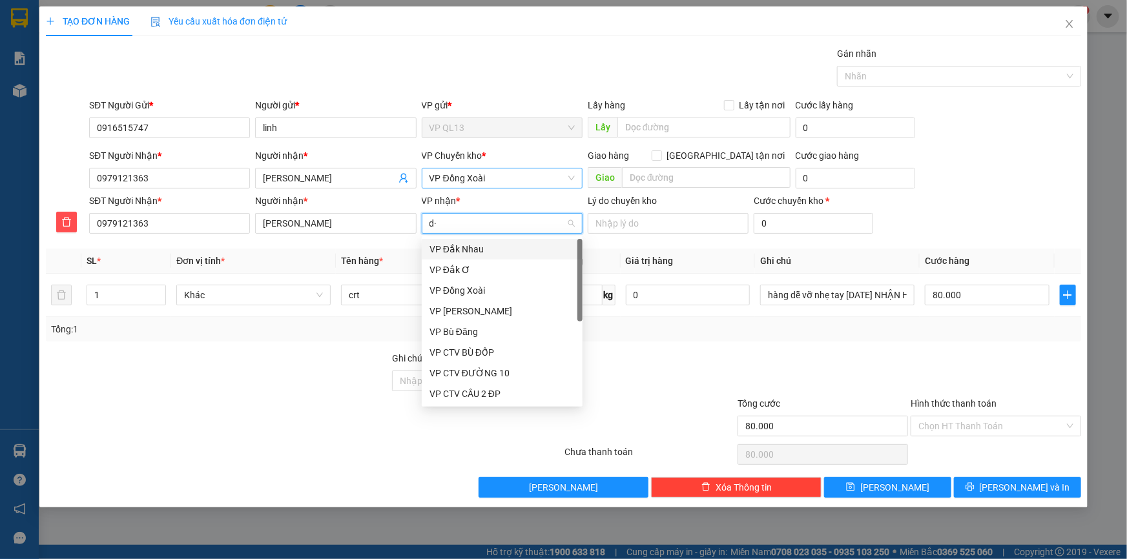
type input "d"
type input "đ"
click at [465, 307] on div "VP [PERSON_NAME]" at bounding box center [501, 311] width 145 height 14
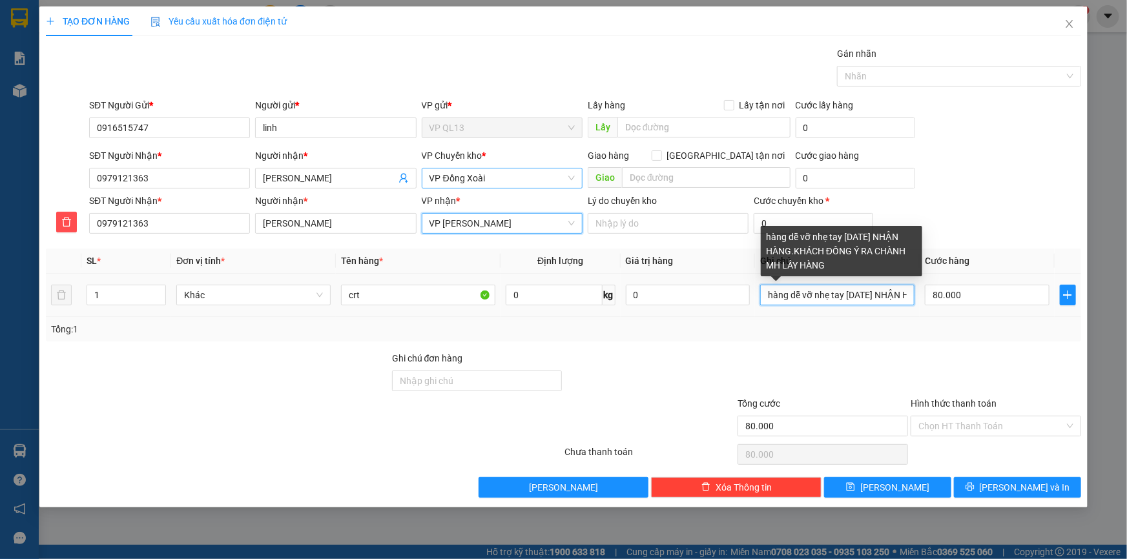
click at [885, 296] on input "hàng dễ vỡ nhẹ tay [DATE] NHẬN HÀNG.KHÁCH ĐỒNG Ý RA CHÀNH MH LẤY HÀNG" at bounding box center [837, 295] width 154 height 21
click at [885, 296] on input "HẬN HÀNG.KHÁCH ĐỒNG Ý RA CHÀNH MH LẤY HÀNG" at bounding box center [837, 295] width 154 height 21
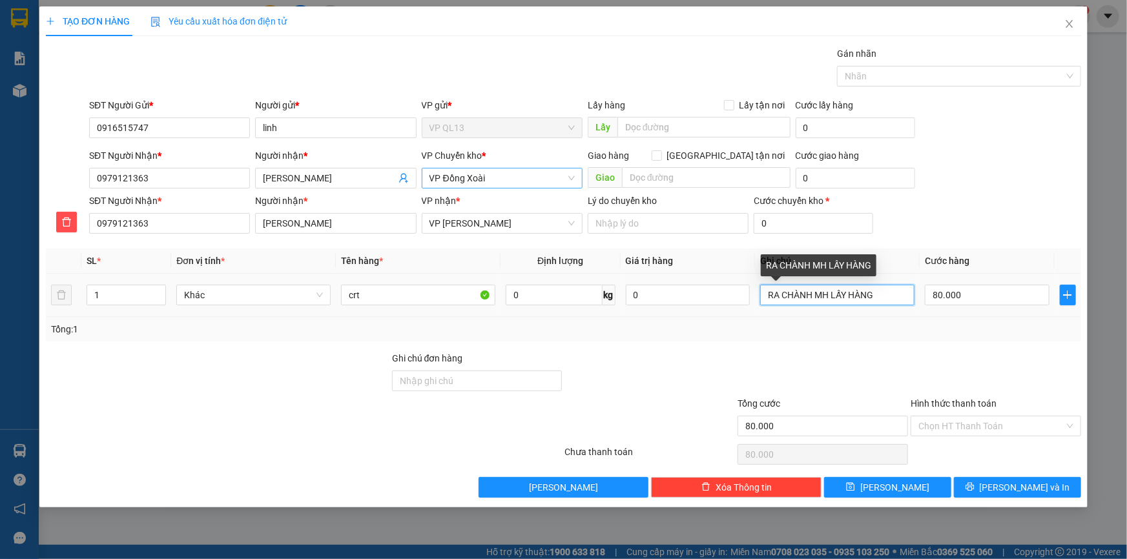
click at [885, 296] on input "RA CHÀNH MH LẤY HÀNG" at bounding box center [837, 295] width 154 height 21
type input "R"
type input "mai 10h đi"
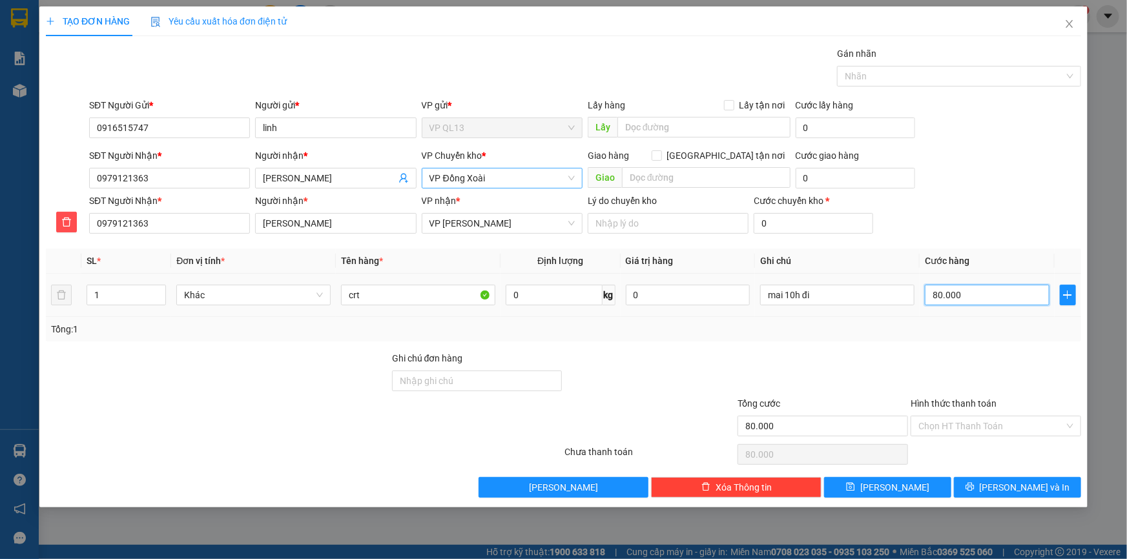
click at [961, 296] on input "80.000" at bounding box center [987, 295] width 125 height 21
type input "0"
type input "4"
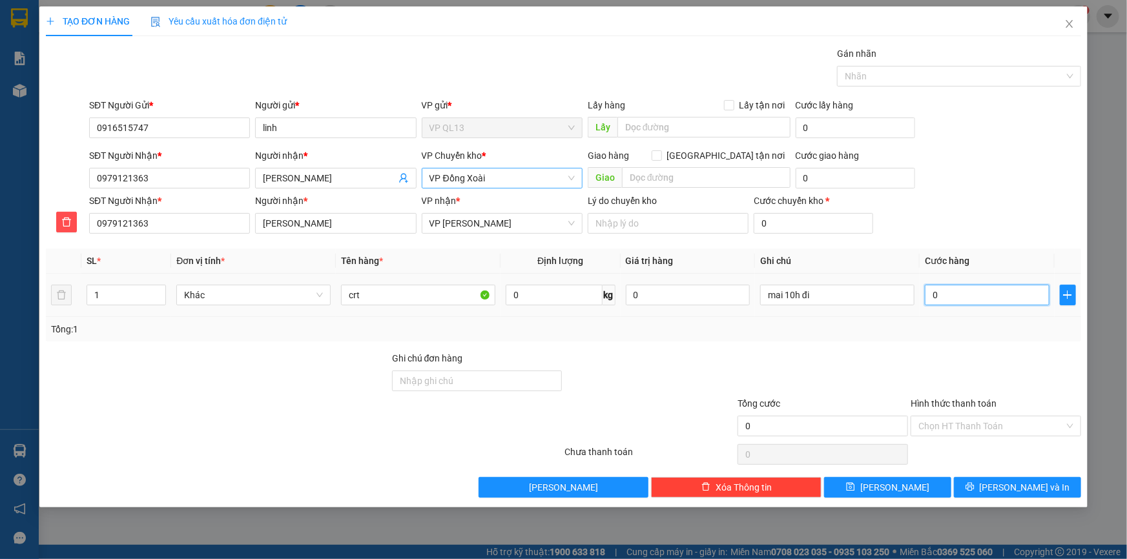
type input "4"
type input "04"
type input "40"
type input "040"
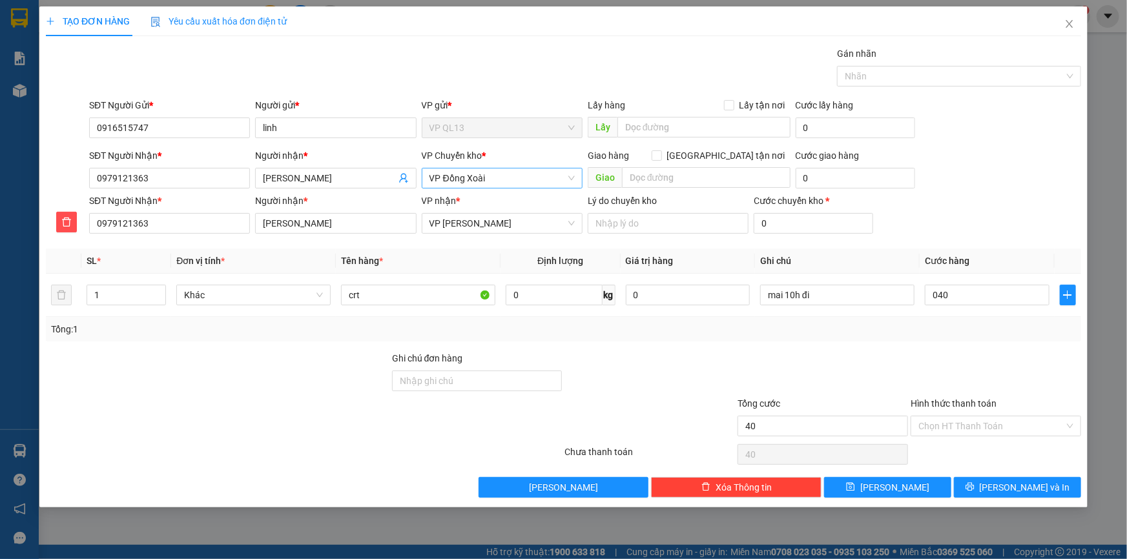
type input "40.000"
click at [923, 330] on div "Tổng: 1" at bounding box center [563, 329] width 1025 height 14
click at [371, 292] on input "crt" at bounding box center [418, 295] width 154 height 21
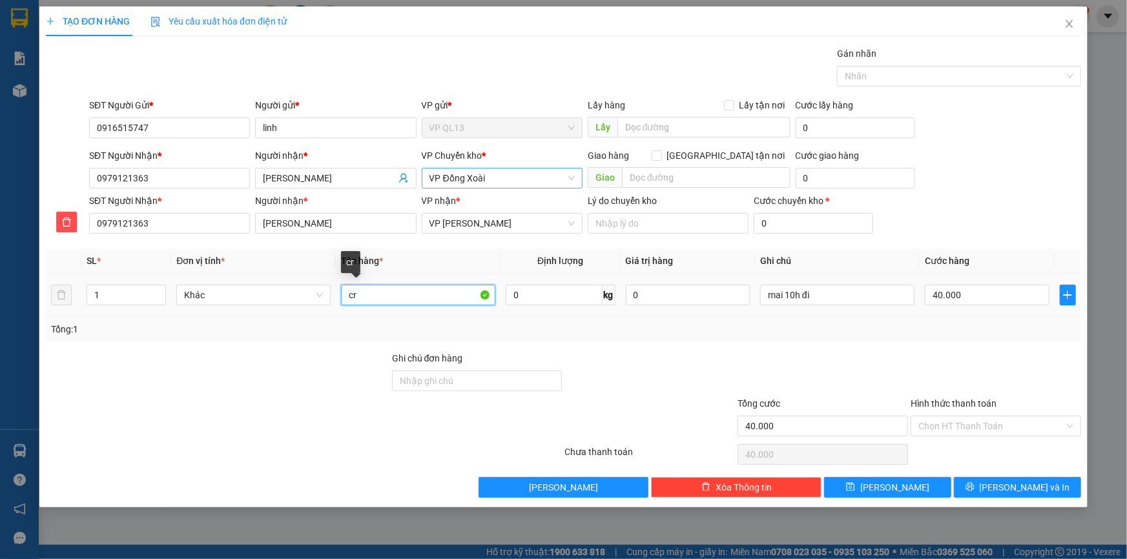
type input "c"
type input "kiện dài"
click at [1026, 486] on span "[PERSON_NAME] và In" at bounding box center [1024, 487] width 90 height 14
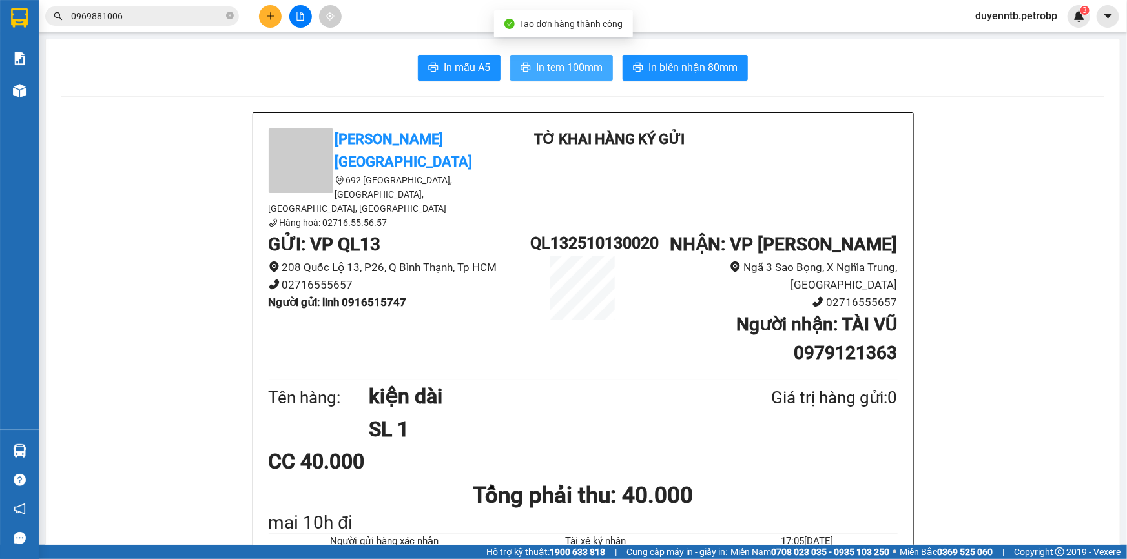
click at [559, 63] on span "In tem 100mm" at bounding box center [569, 67] width 66 height 16
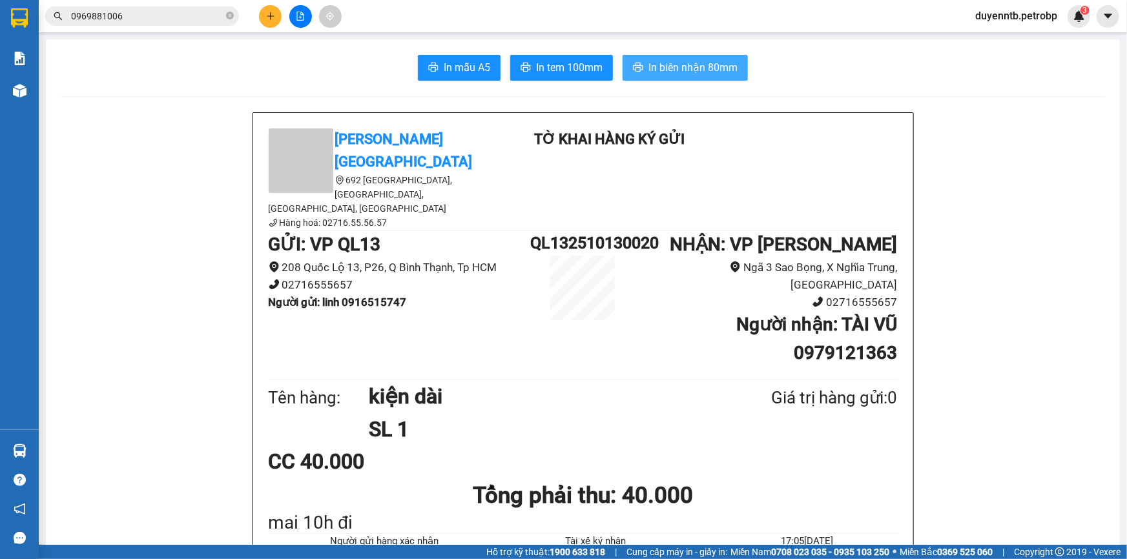
click at [623, 66] on button "In biên nhận 80mm" at bounding box center [684, 68] width 125 height 26
click at [271, 10] on button at bounding box center [270, 16] width 23 height 23
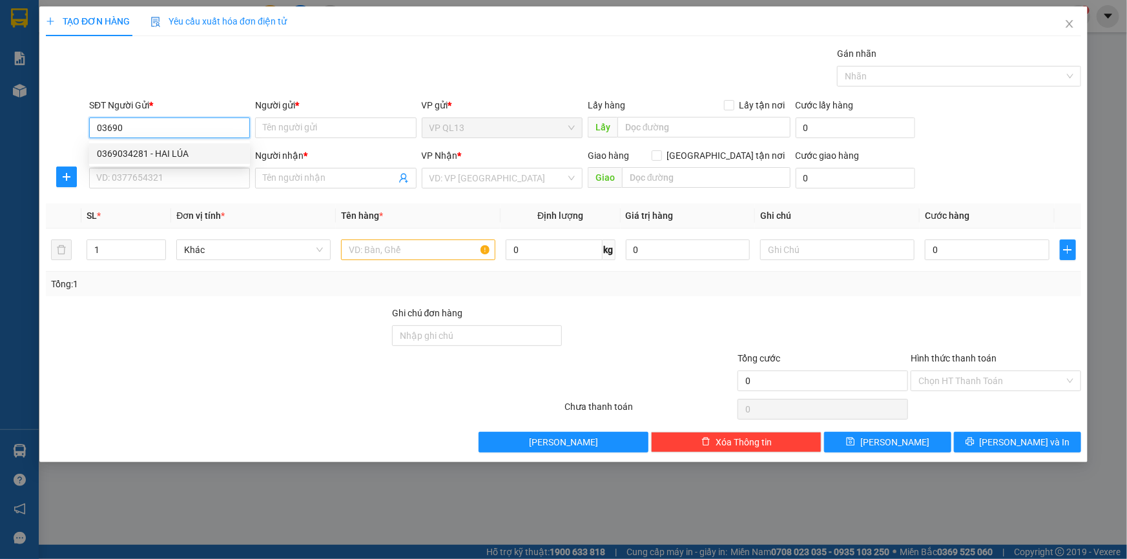
click at [171, 154] on div "0369034281 - HAI LÚA" at bounding box center [169, 154] width 145 height 14
type input "0369034281"
type input "HAI LÚA"
type input "0983003060"
type input "[PERSON_NAME]"
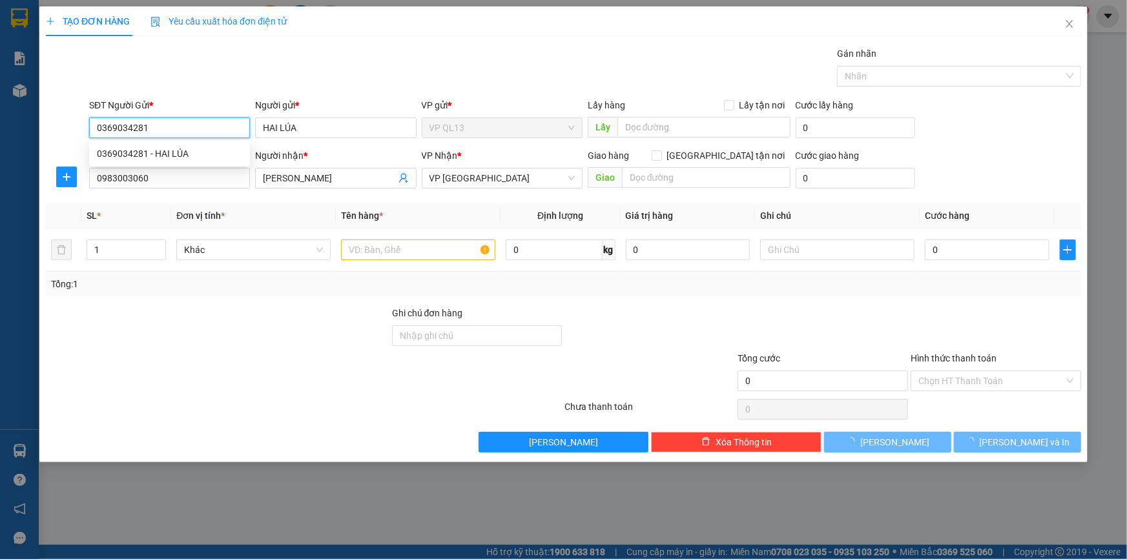
type input "60.000"
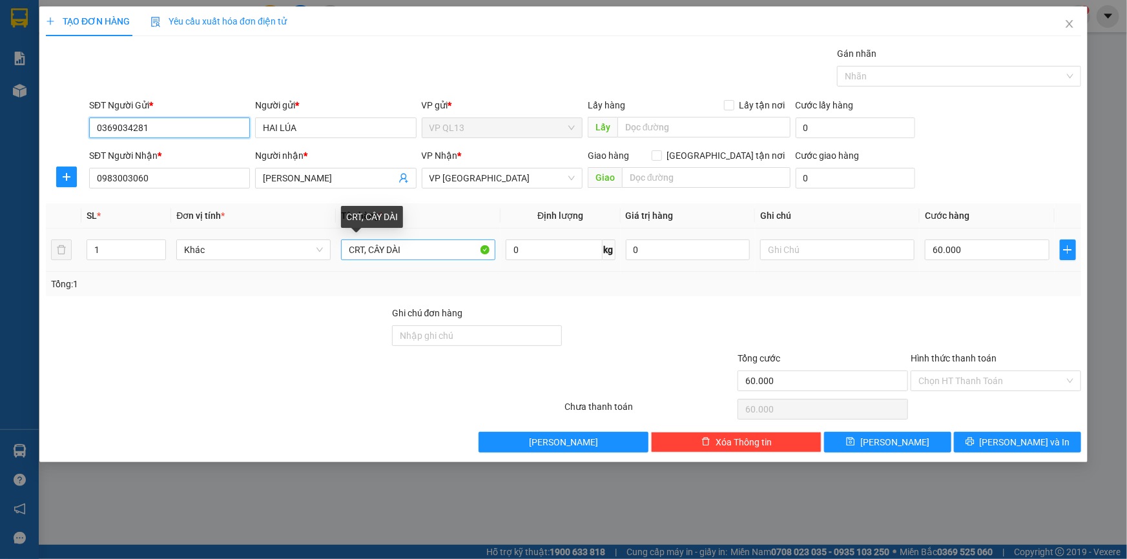
type input "0369034281"
click at [412, 248] on input "CRT, CÂY DÀI" at bounding box center [418, 250] width 154 height 21
type input "CRT bọc keo"
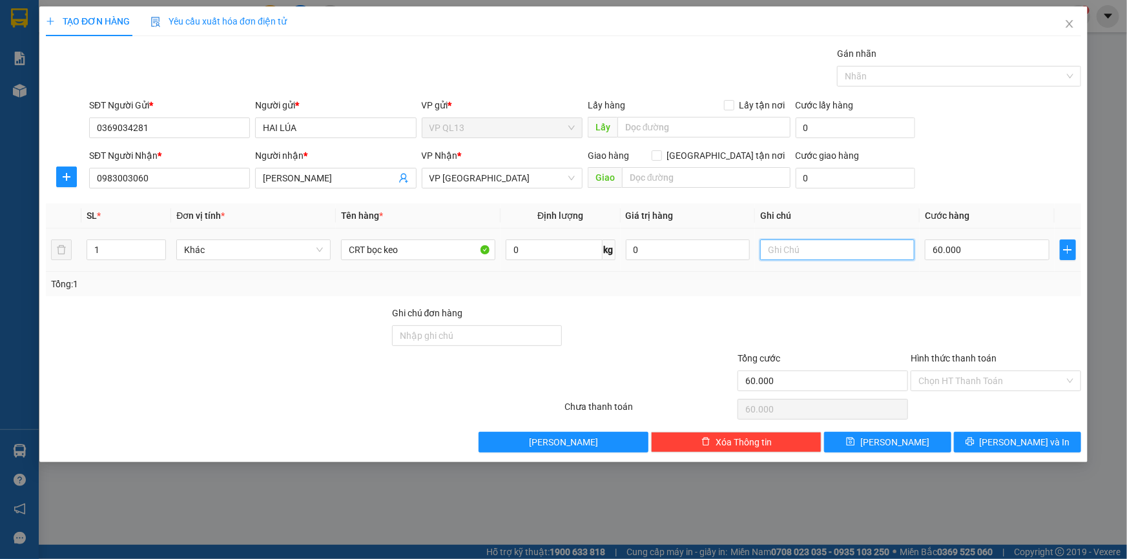
click at [848, 254] on input "text" at bounding box center [837, 250] width 154 height 21
type input "22h đi"
click at [1021, 252] on input "60.000" at bounding box center [987, 250] width 125 height 21
type input "0"
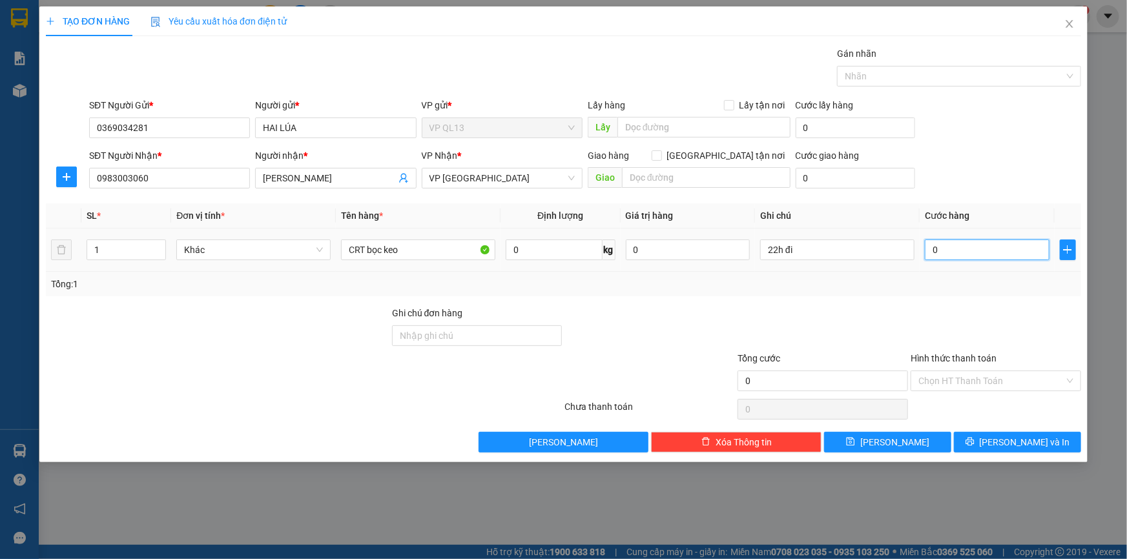
type input "0"
type input "4"
type input "04"
type input "40"
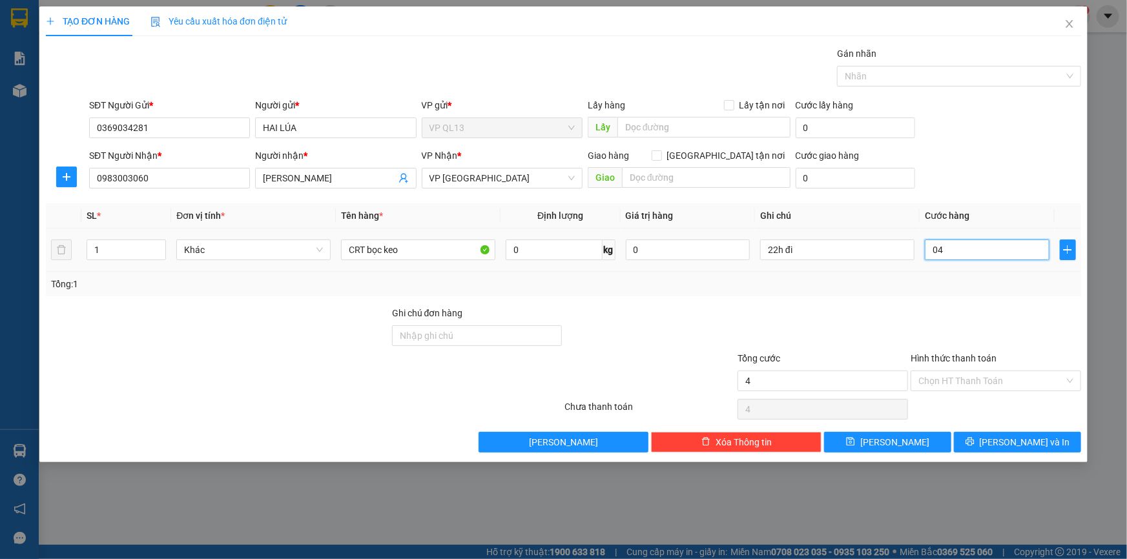
type input "40"
type input "040"
type input "40.000"
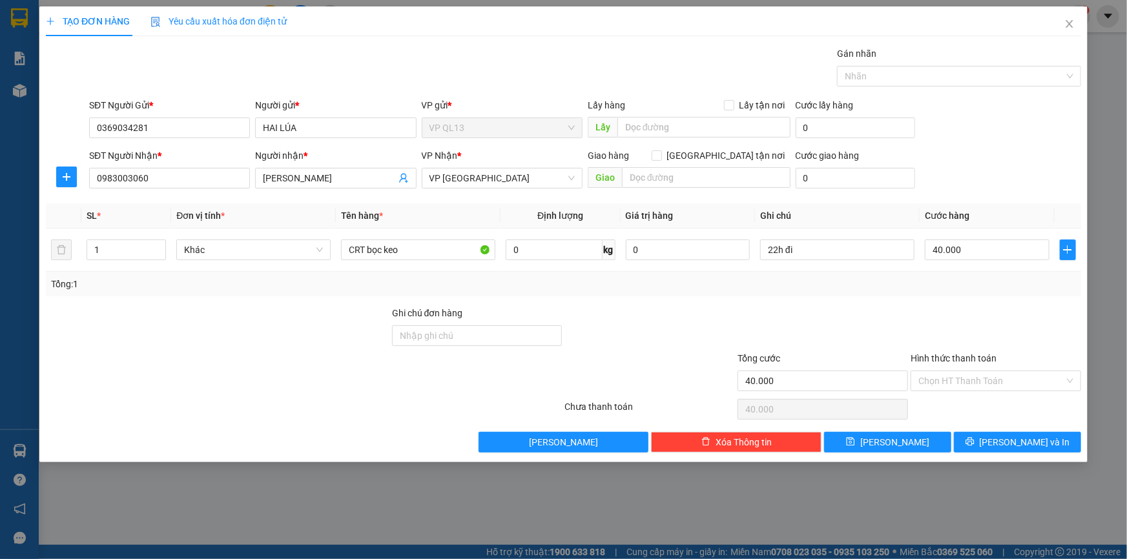
click at [863, 316] on div at bounding box center [822, 328] width 173 height 45
click at [1029, 444] on span "[PERSON_NAME] và In" at bounding box center [1024, 442] width 90 height 14
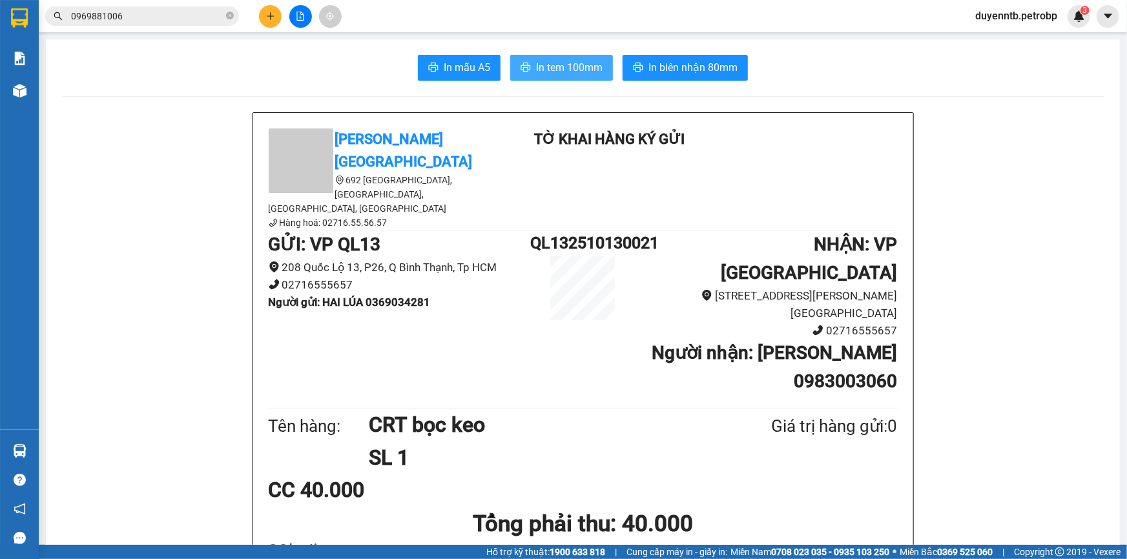
click at [548, 69] on span "In tem 100mm" at bounding box center [569, 67] width 66 height 16
click at [676, 67] on span "In biên nhận 80mm" at bounding box center [692, 67] width 89 height 16
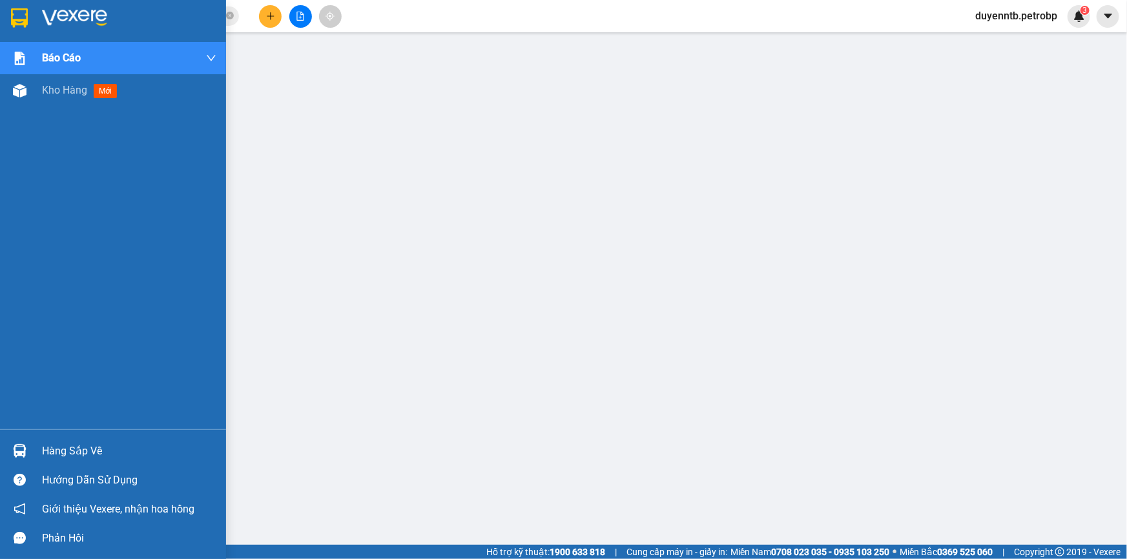
click at [64, 440] on div "Hàng sắp về" at bounding box center [113, 450] width 226 height 29
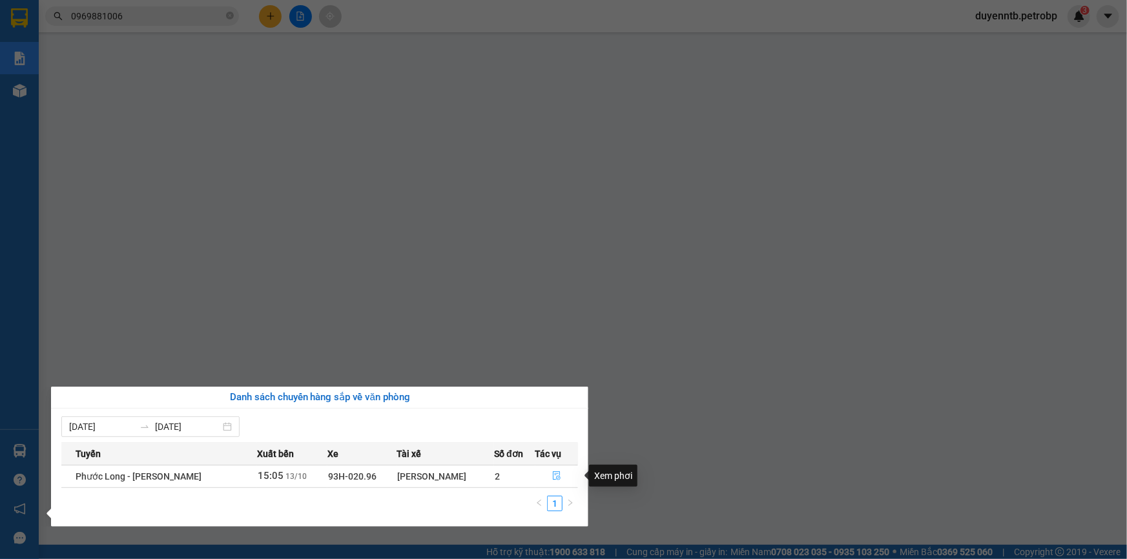
click at [557, 467] on button "button" at bounding box center [557, 476] width 42 height 21
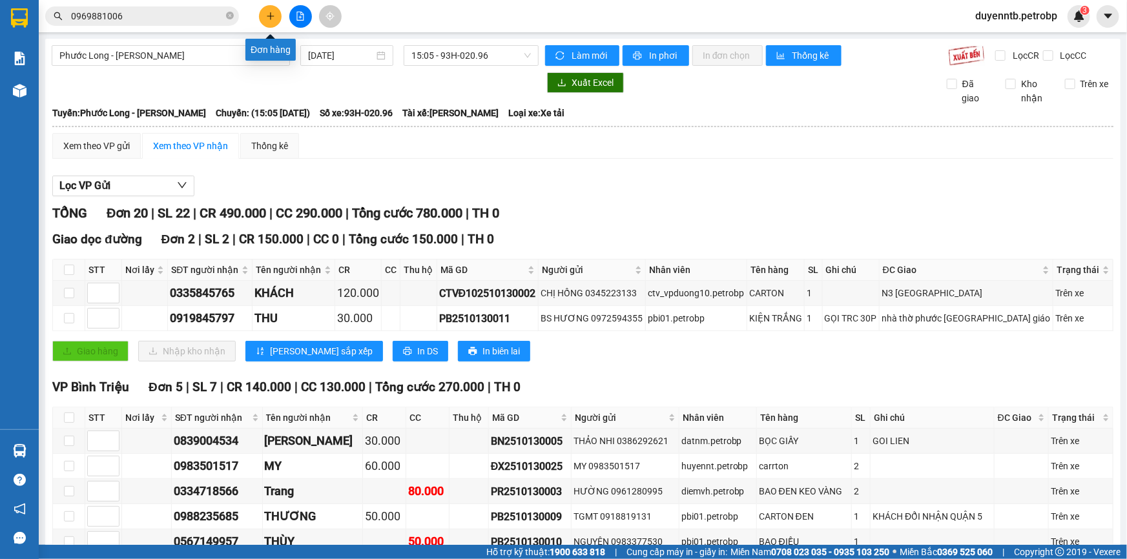
click at [266, 20] on icon "plus" at bounding box center [270, 16] width 9 height 9
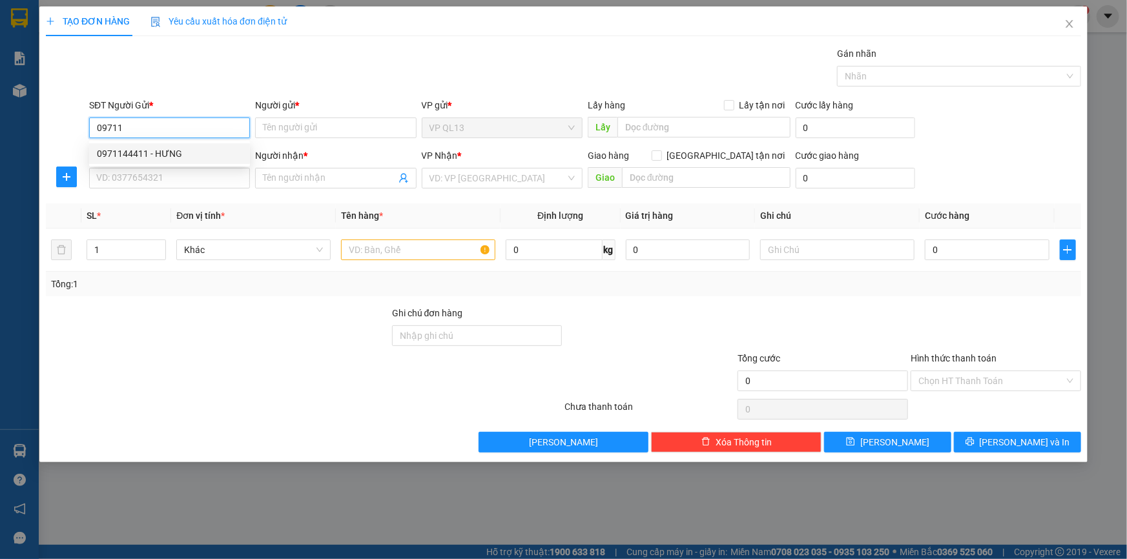
click at [146, 147] on div "0971144411 - HƯNG" at bounding box center [169, 154] width 145 height 14
type input "0971144411"
type input "HƯNG"
type input "0934256296"
type input "NHI"
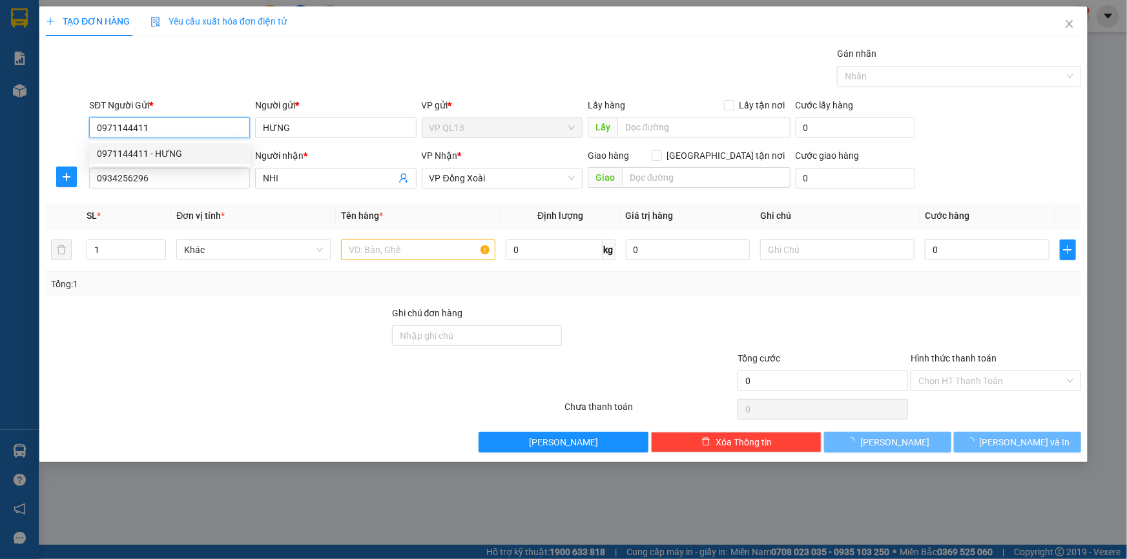
type input "30.000"
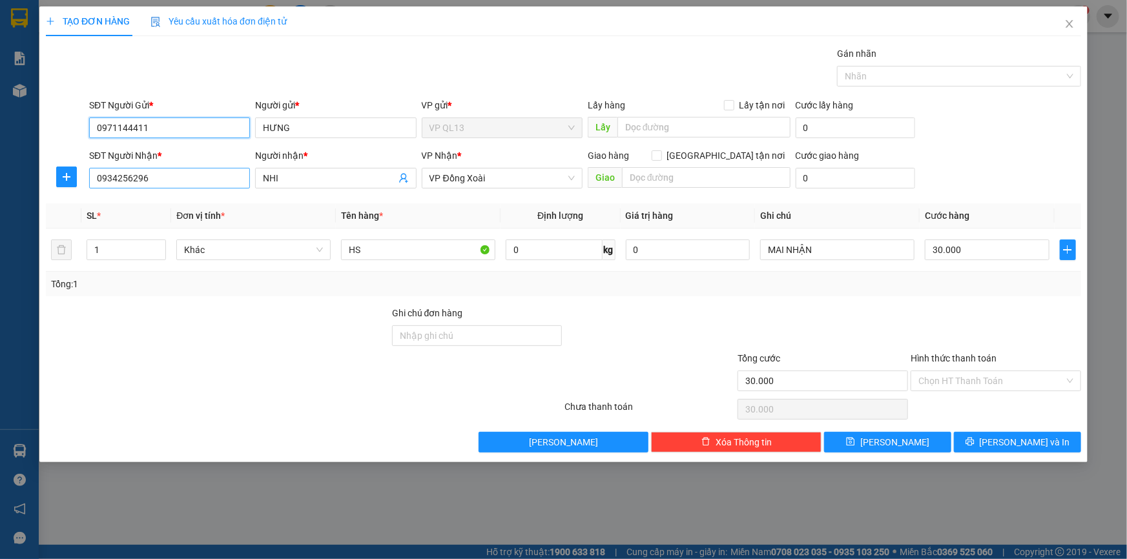
type input "0971144411"
click at [163, 181] on input "0934256296" at bounding box center [169, 178] width 161 height 21
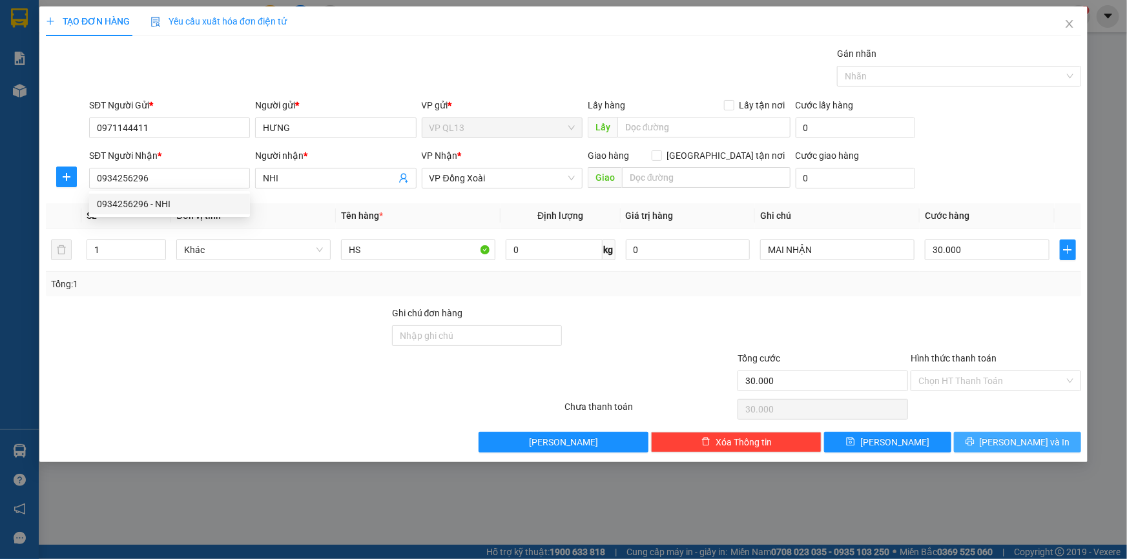
click at [974, 439] on icon "printer" at bounding box center [969, 441] width 9 height 9
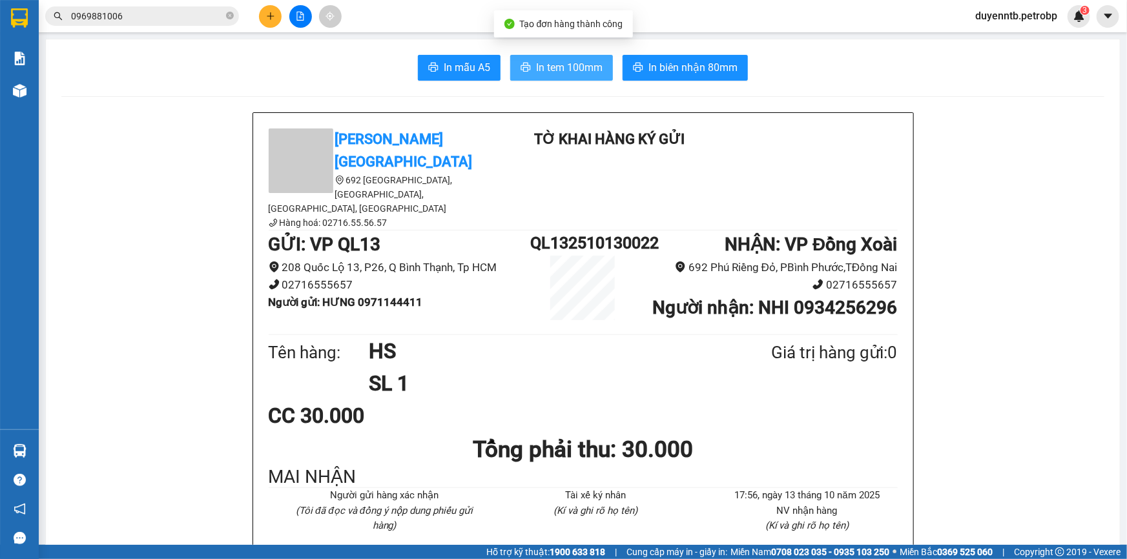
click at [554, 67] on span "In tem 100mm" at bounding box center [569, 67] width 66 height 16
click at [266, 12] on icon "plus" at bounding box center [270, 16] width 9 height 9
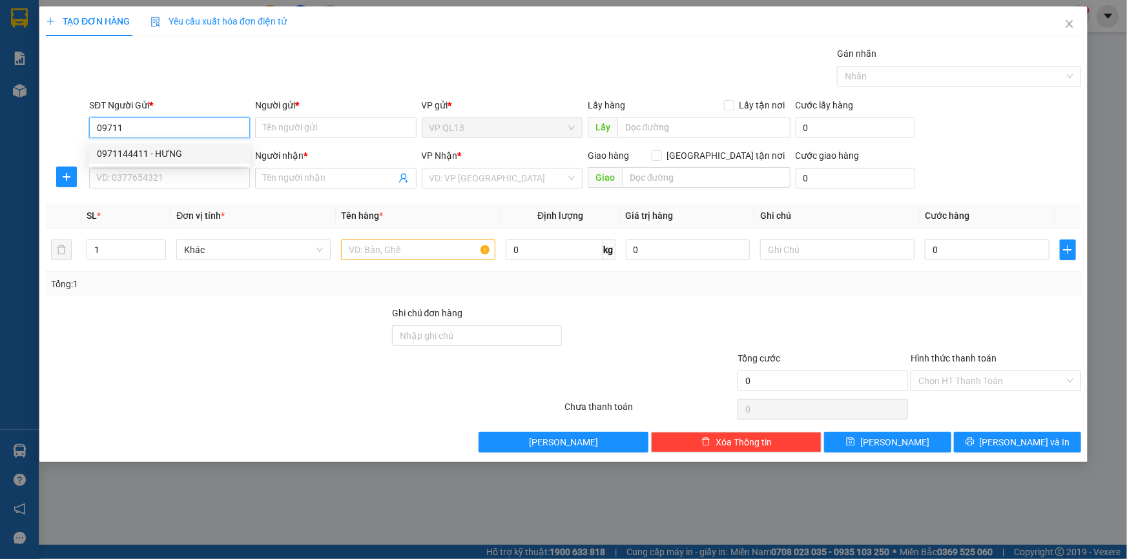
click at [190, 149] on div "0971144411 - HƯNG" at bounding box center [169, 154] width 145 height 14
type input "0971144411"
type input "HƯNG"
type input "0934256296"
type input "NHI"
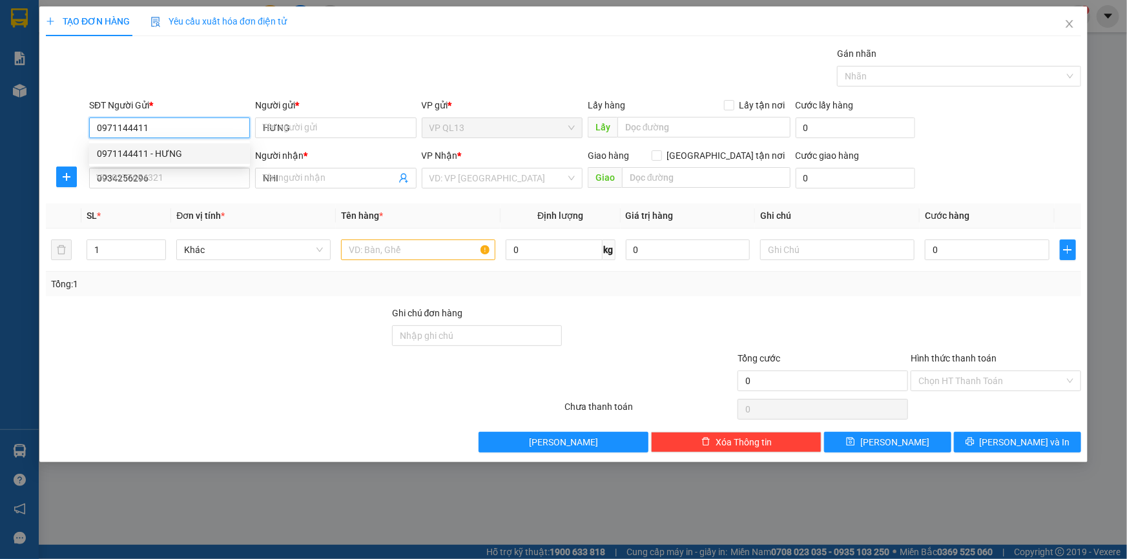
type input "30.000"
type input "0971144411"
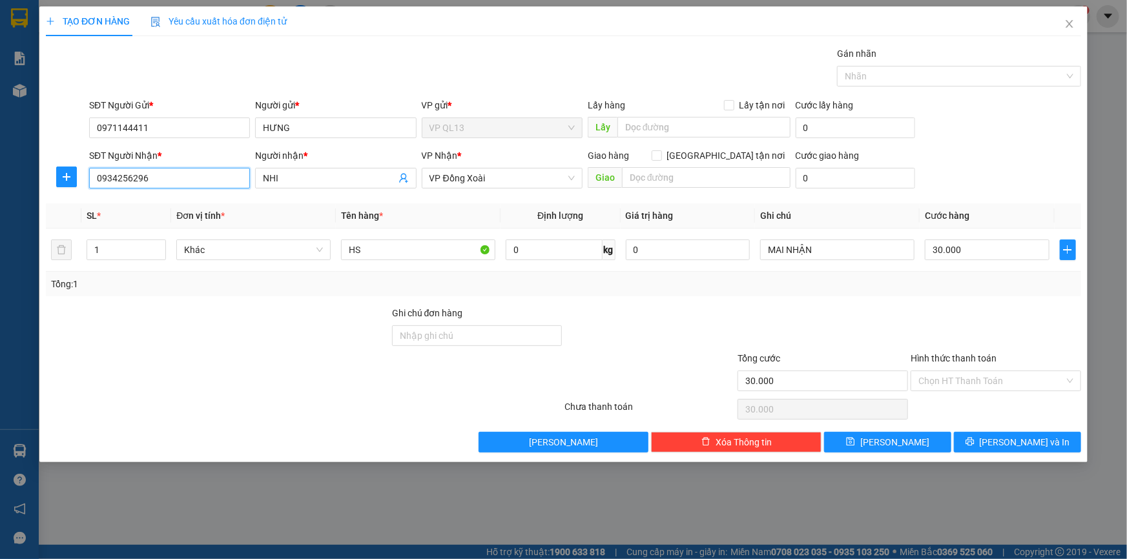
click at [173, 181] on input "0934256296" at bounding box center [169, 178] width 161 height 21
type input "0"
click at [178, 201] on div "0975844817 - DUNG" at bounding box center [169, 204] width 145 height 14
type input "0975844817"
type input "DUNG"
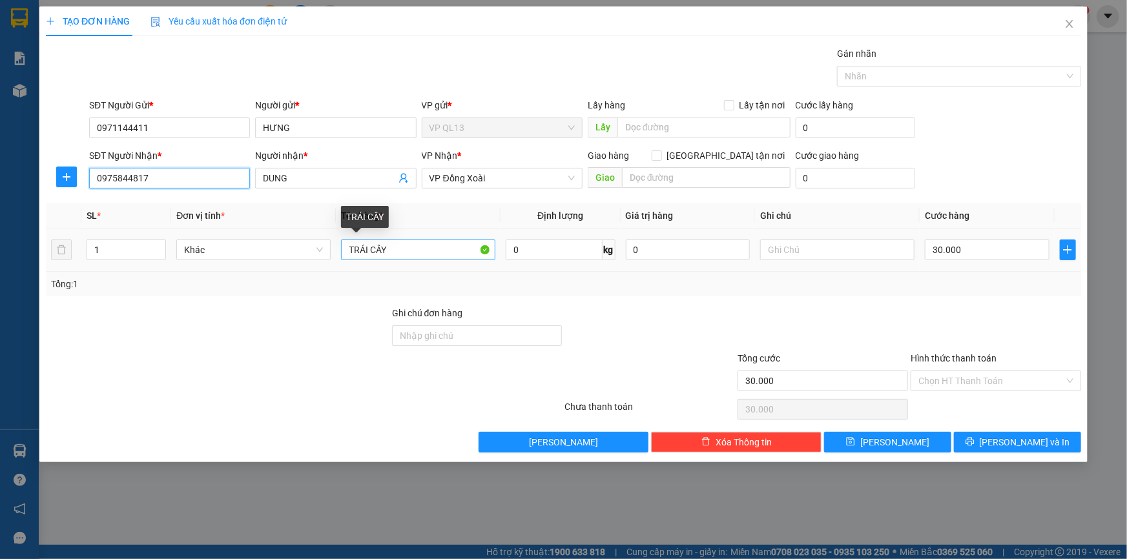
type input "0975844817"
click at [425, 254] on input "TRÁI CÂY" at bounding box center [418, 250] width 154 height 21
type input "T"
type input "hs"
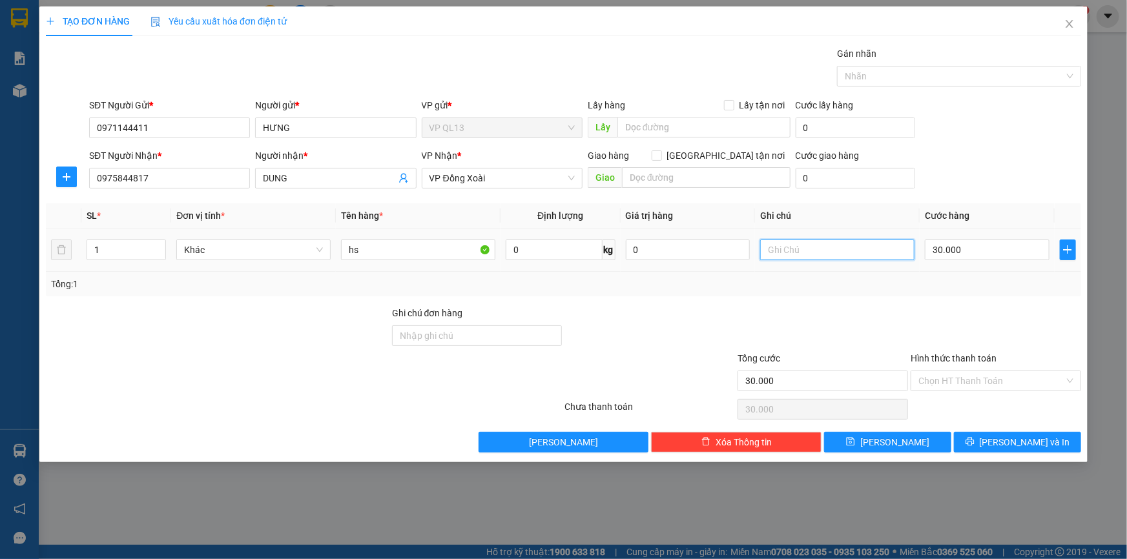
click at [778, 249] on input "text" at bounding box center [837, 250] width 154 height 21
type input "mai nhận"
click at [1008, 372] on input "Hình thức thanh toán" at bounding box center [991, 380] width 146 height 19
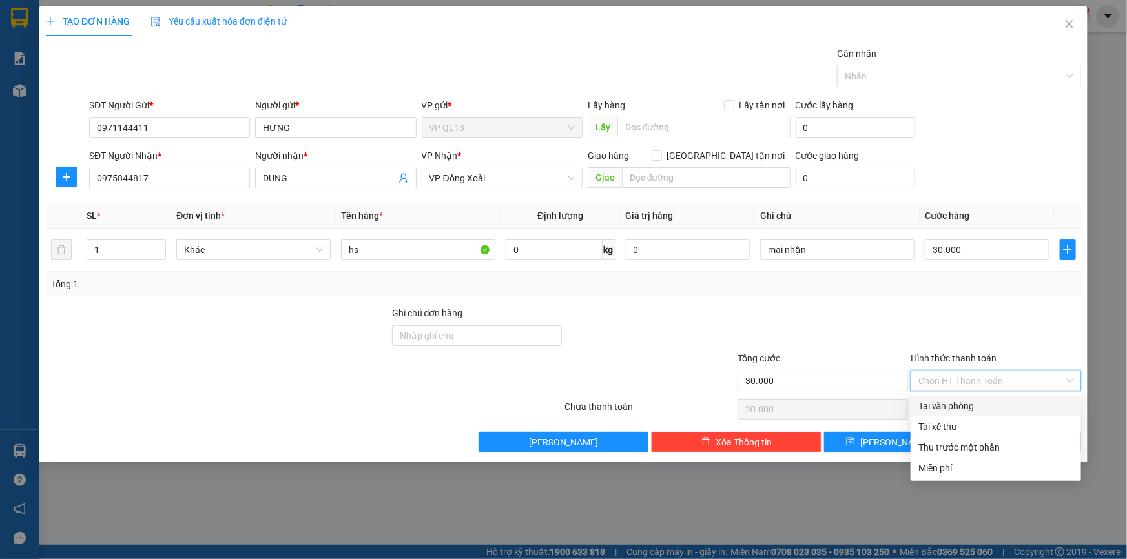
click at [962, 412] on div "Tại văn phòng" at bounding box center [995, 406] width 155 height 14
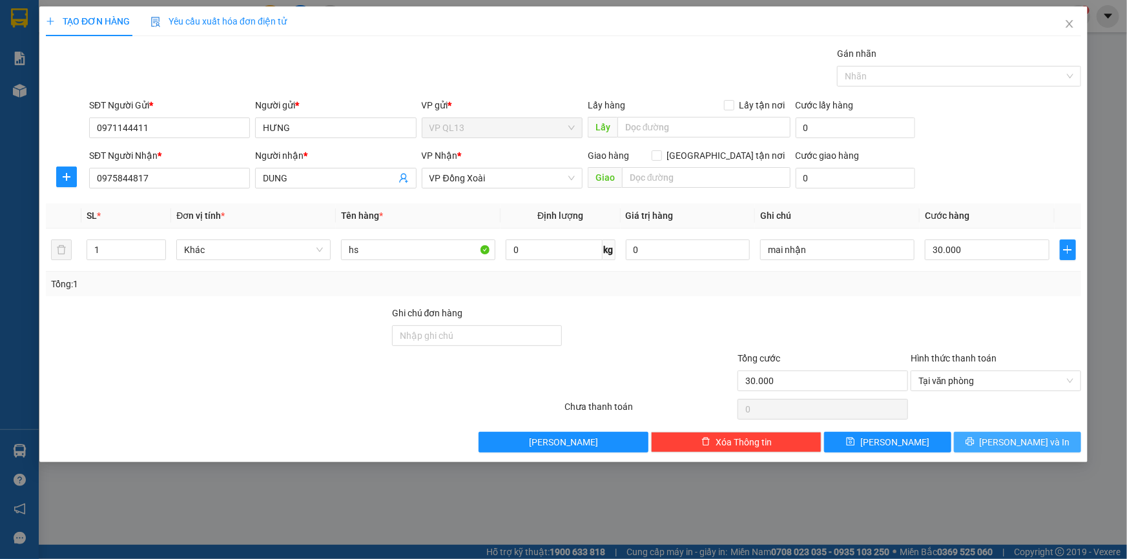
click at [1017, 436] on span "[PERSON_NAME] và In" at bounding box center [1024, 442] width 90 height 14
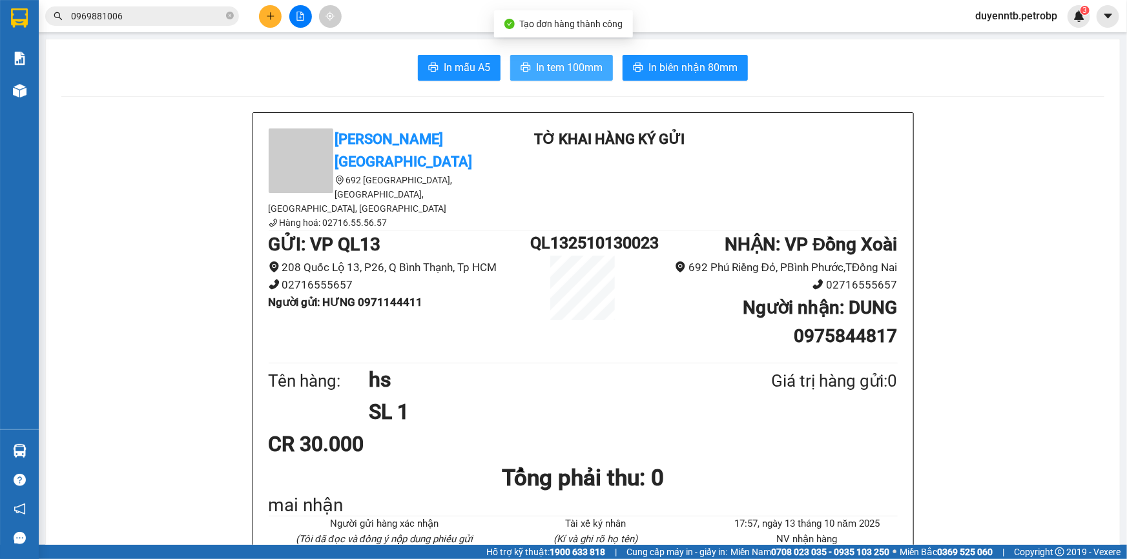
click at [555, 63] on span "In tem 100mm" at bounding box center [569, 67] width 66 height 16
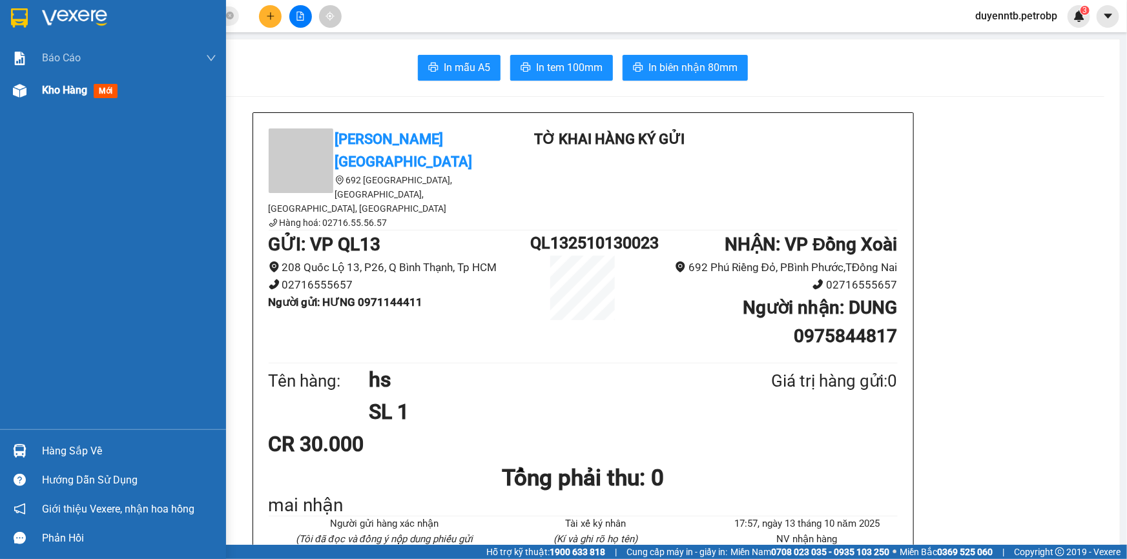
click at [21, 95] on img at bounding box center [20, 91] width 14 height 14
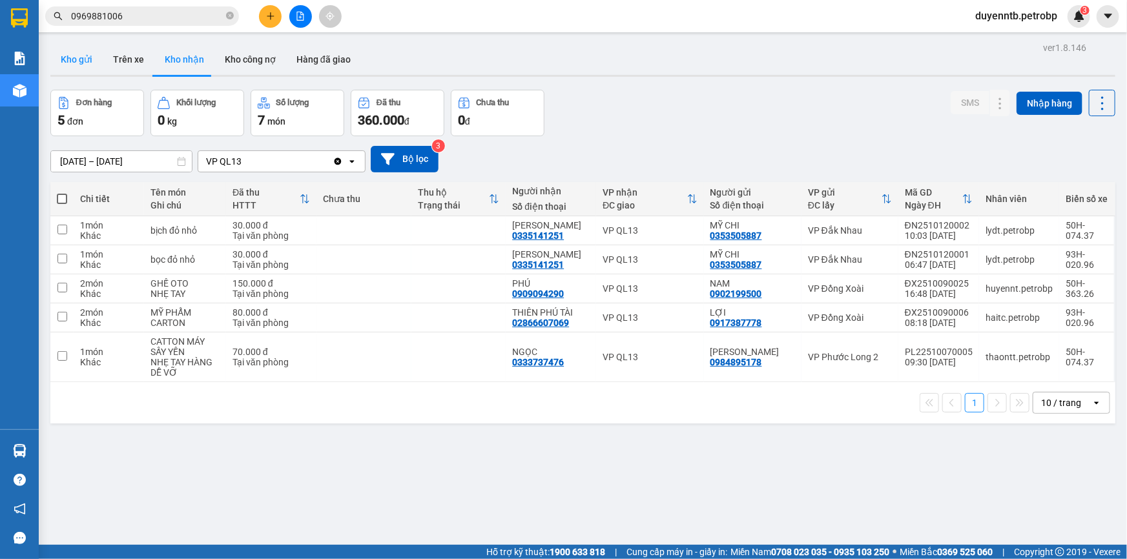
click at [74, 48] on button "Kho gửi" at bounding box center [76, 59] width 52 height 31
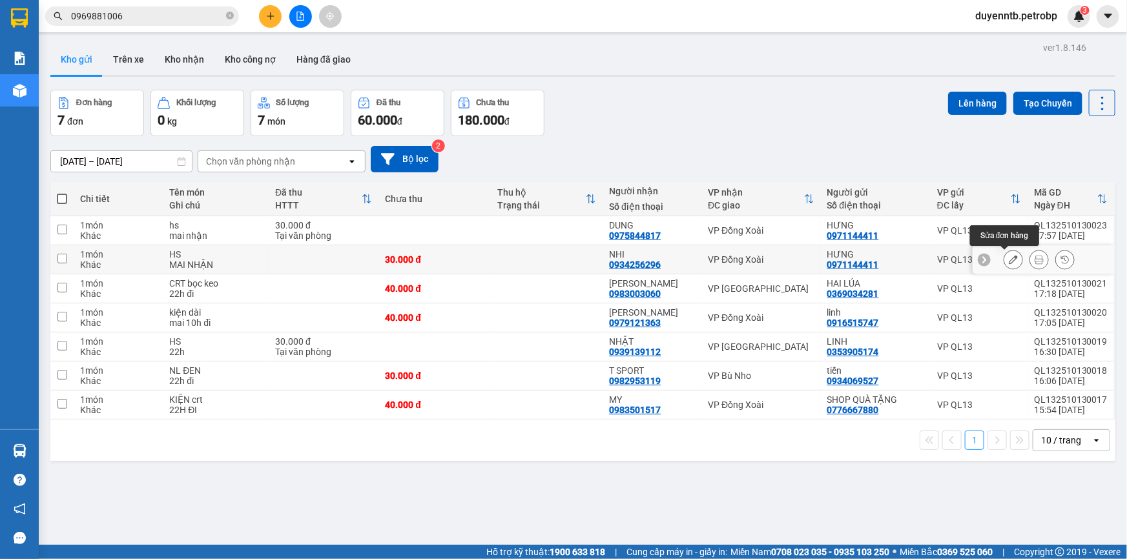
click at [1008, 261] on icon at bounding box center [1012, 259] width 9 height 9
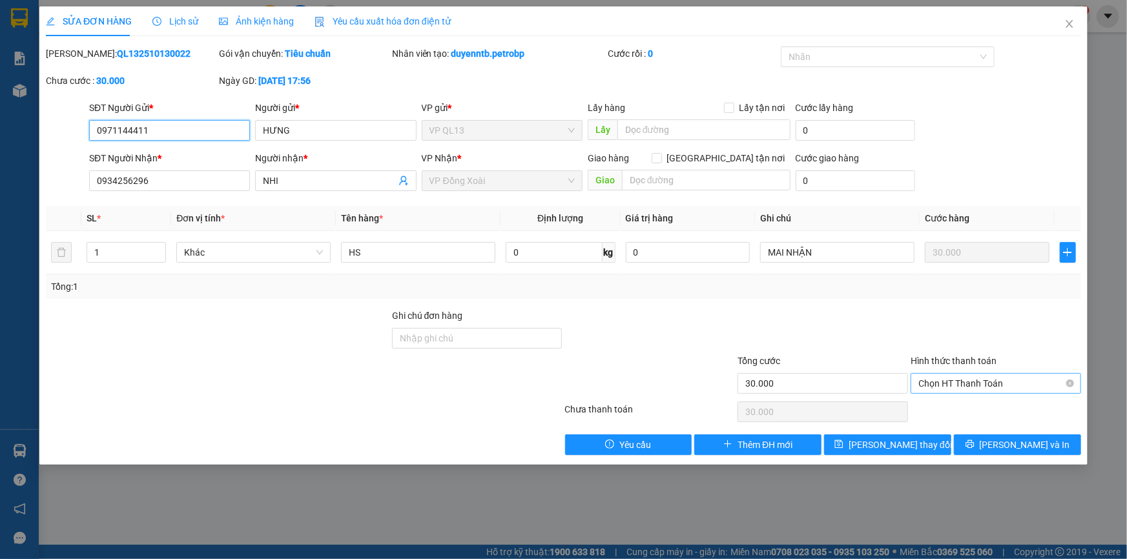
click at [961, 385] on span "Chọn HT Thanh Toán" at bounding box center [995, 383] width 155 height 19
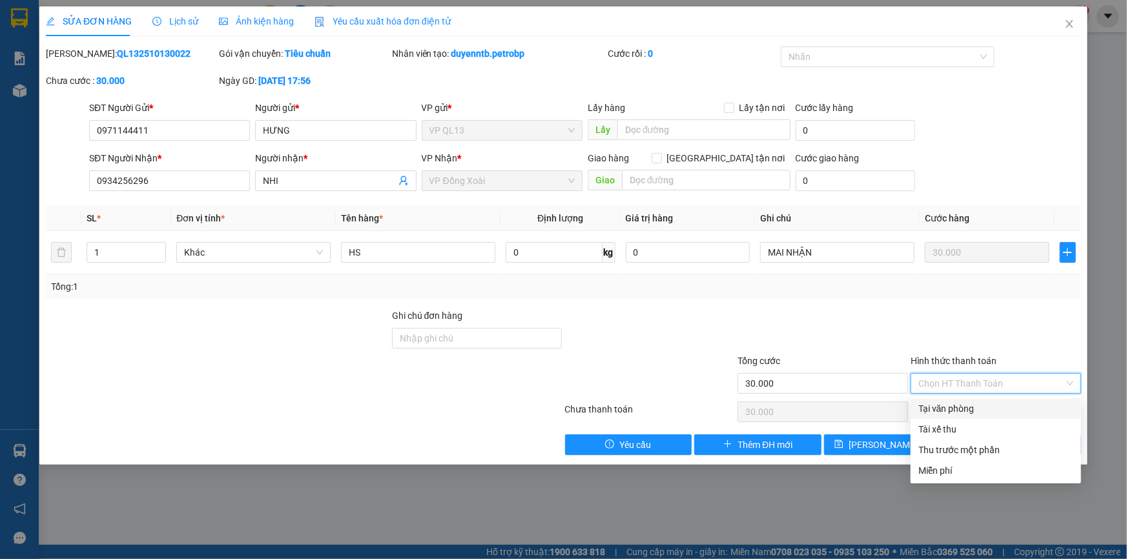
click at [954, 405] on div "Tại văn phòng" at bounding box center [995, 409] width 155 height 14
type input "0"
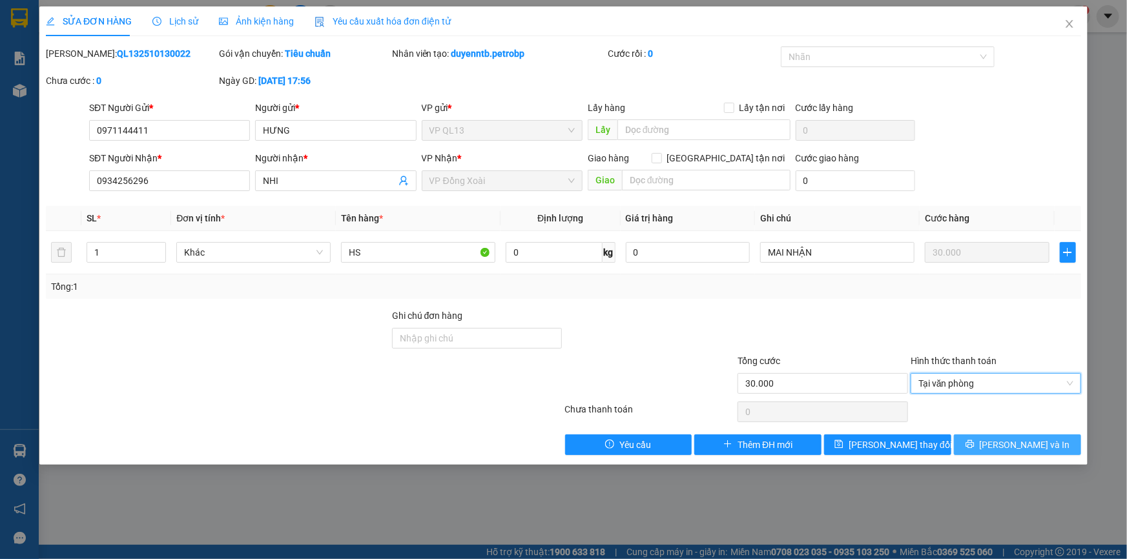
click at [985, 437] on button "[PERSON_NAME] và In" at bounding box center [1017, 445] width 127 height 21
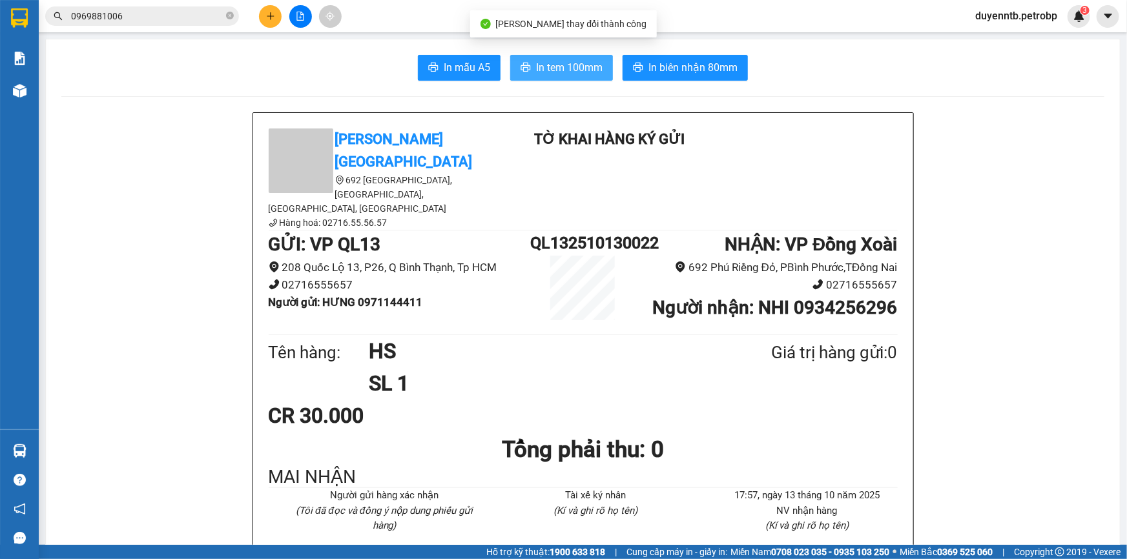
click at [536, 71] on span "In tem 100mm" at bounding box center [569, 67] width 66 height 16
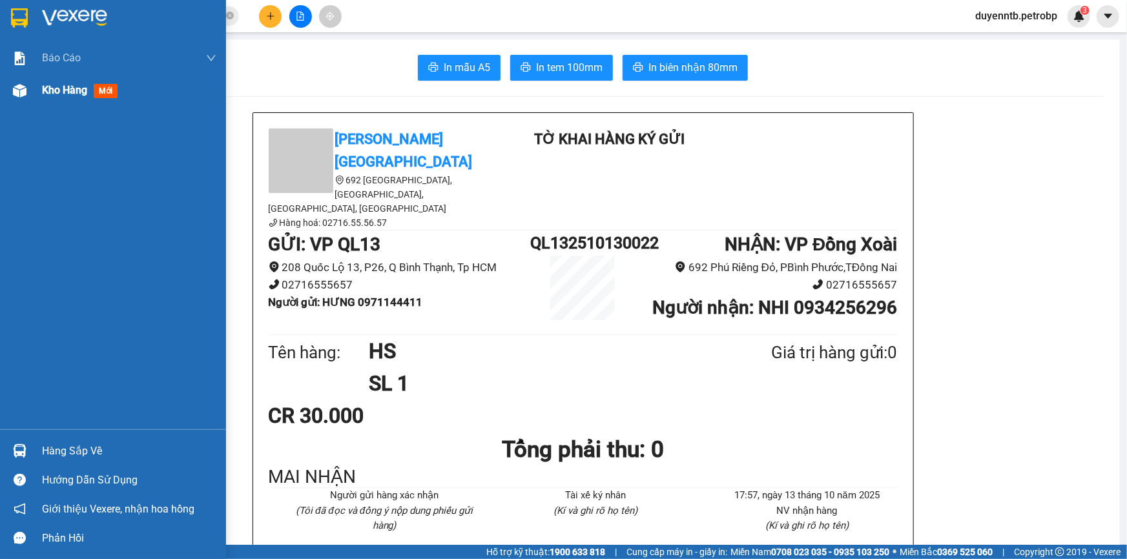
click at [29, 90] on div at bounding box center [19, 90] width 23 height 23
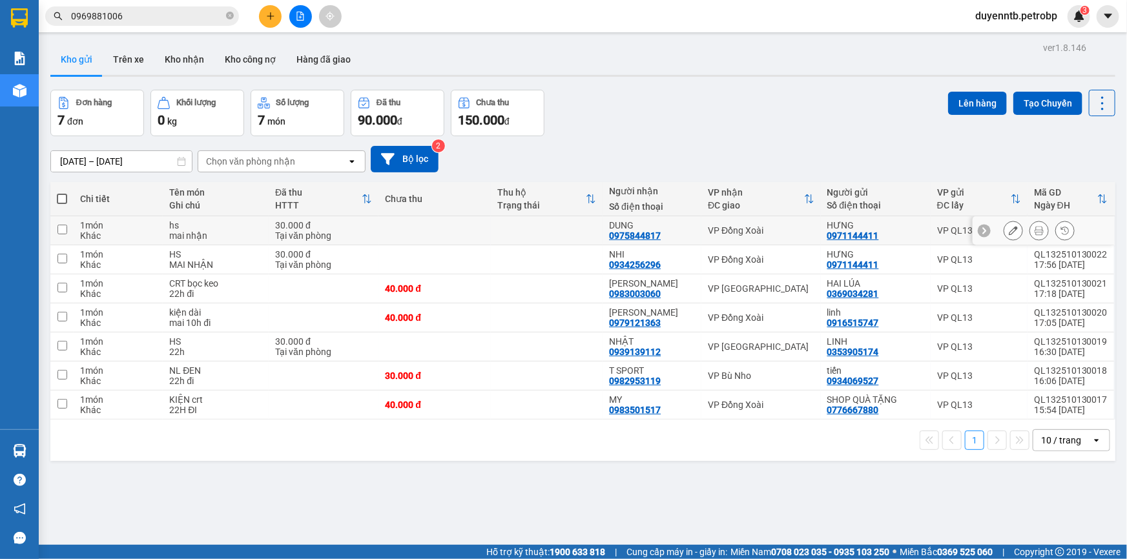
click at [1029, 221] on div at bounding box center [1038, 230] width 19 height 19
click at [1034, 227] on icon at bounding box center [1038, 230] width 9 height 9
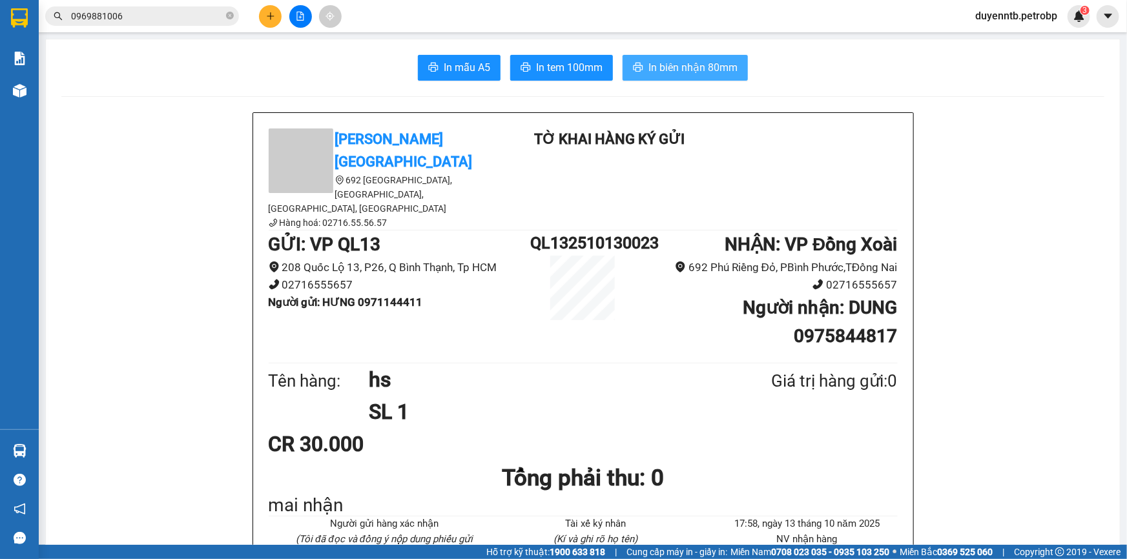
click at [639, 72] on icon "printer" at bounding box center [638, 67] width 10 height 10
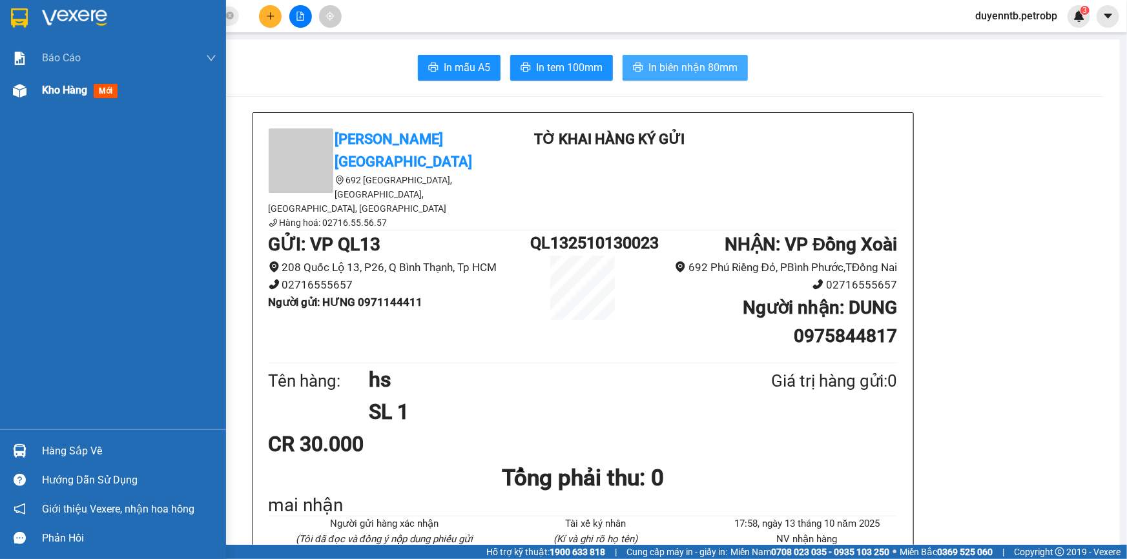
click at [32, 83] on div "Kho hàng mới" at bounding box center [113, 90] width 226 height 32
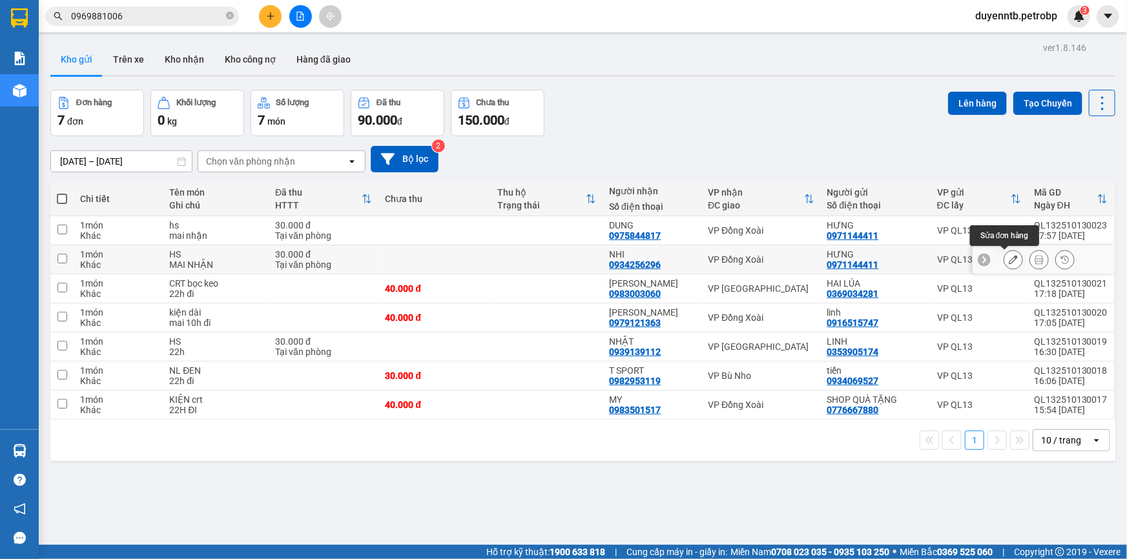
click at [1012, 256] on button at bounding box center [1013, 260] width 18 height 23
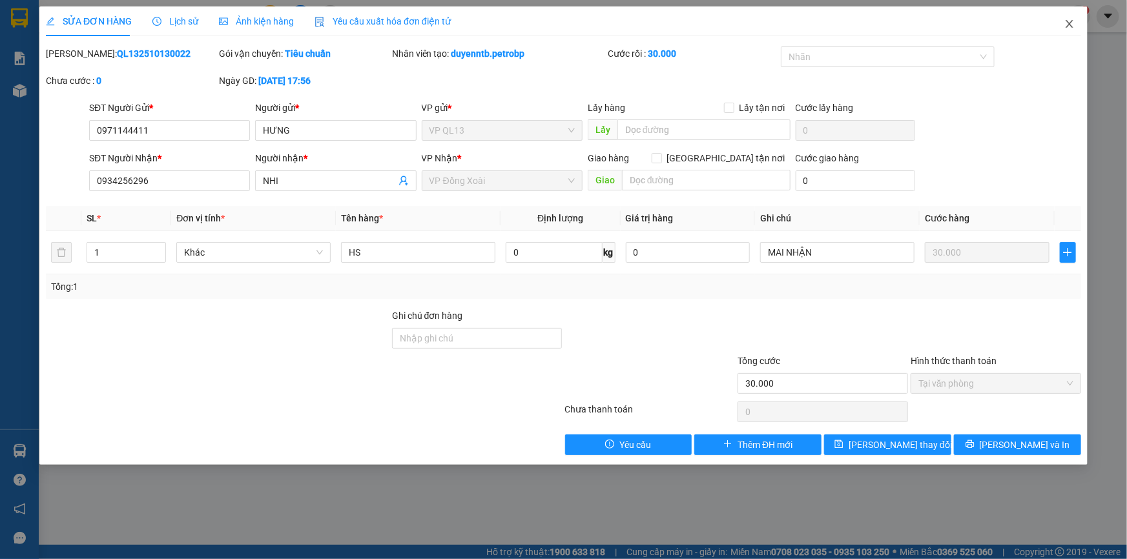
click at [1075, 15] on span "Close" at bounding box center [1069, 24] width 36 height 36
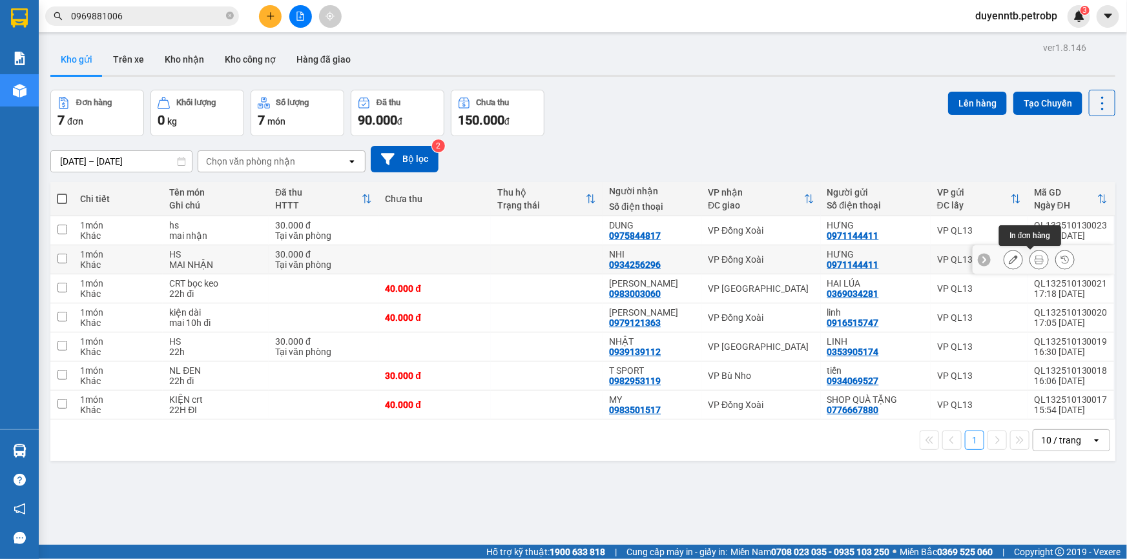
click at [1034, 256] on icon at bounding box center [1038, 259] width 9 height 9
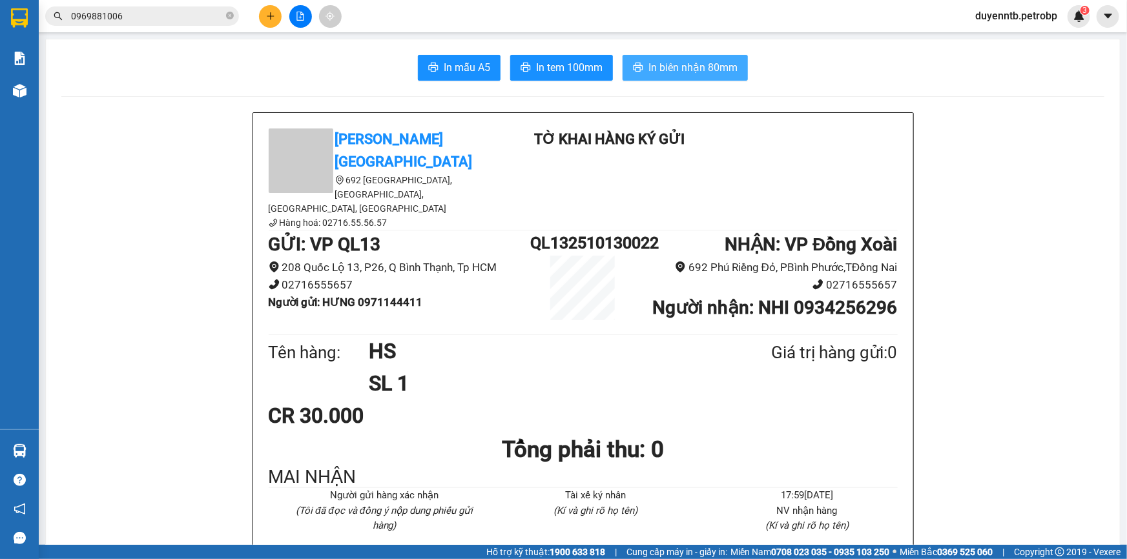
click at [633, 66] on icon "printer" at bounding box center [638, 67] width 10 height 9
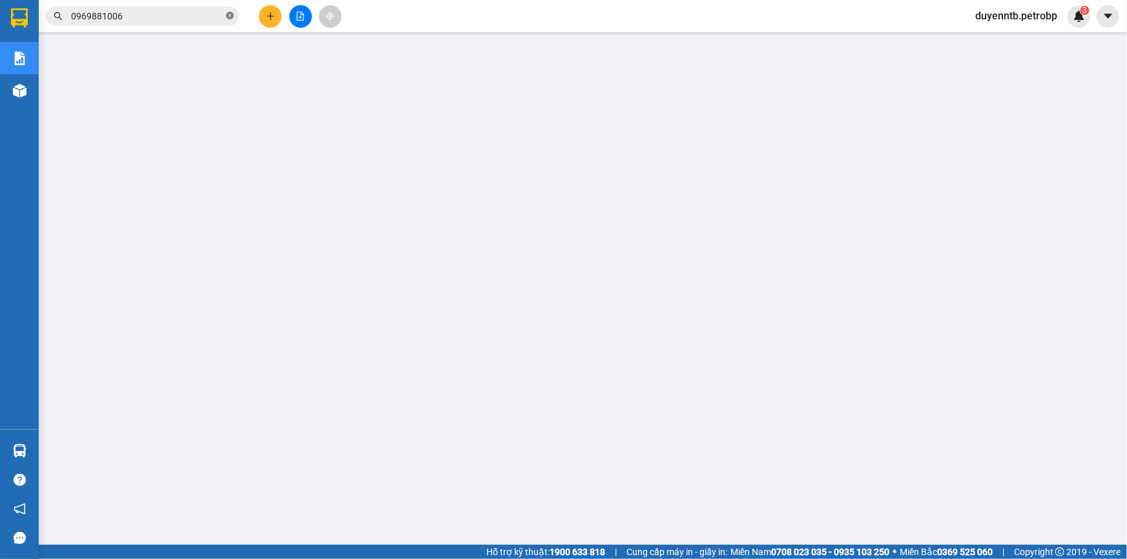
click at [227, 13] on icon "close-circle" at bounding box center [230, 16] width 8 height 8
